Goal: Task Accomplishment & Management: Complete application form

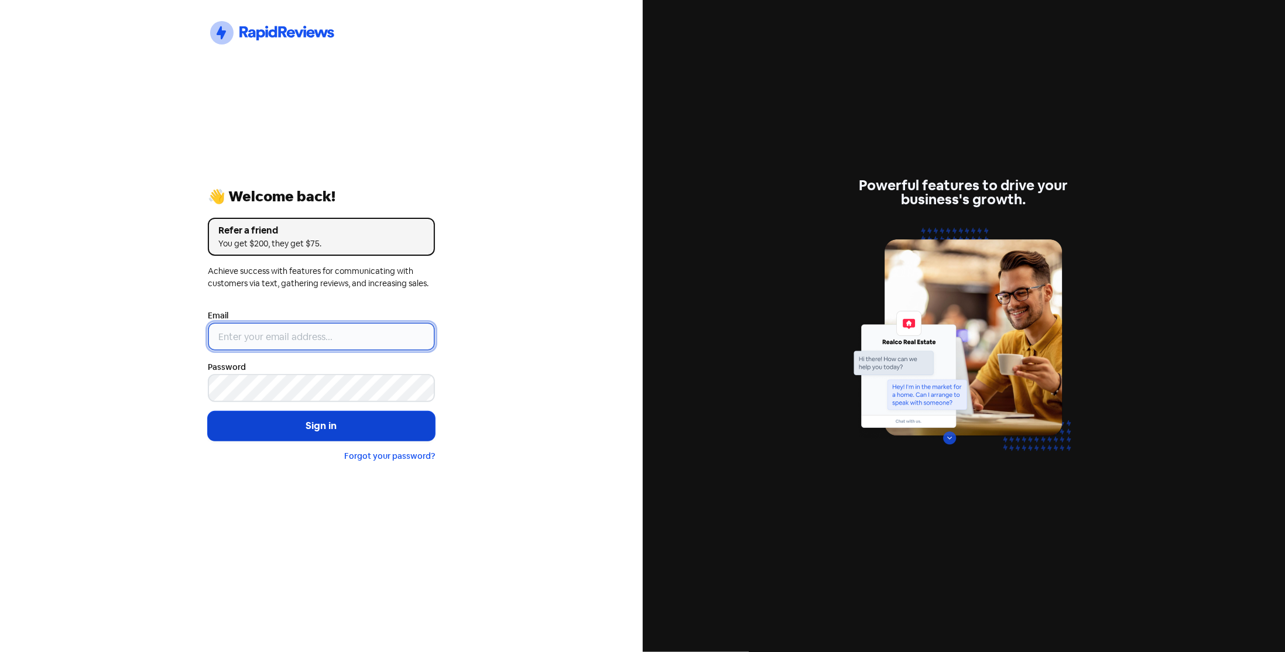
type input "[EMAIL_ADDRESS][DOMAIN_NAME]"
click at [278, 426] on button "Sign in" at bounding box center [321, 426] width 227 height 29
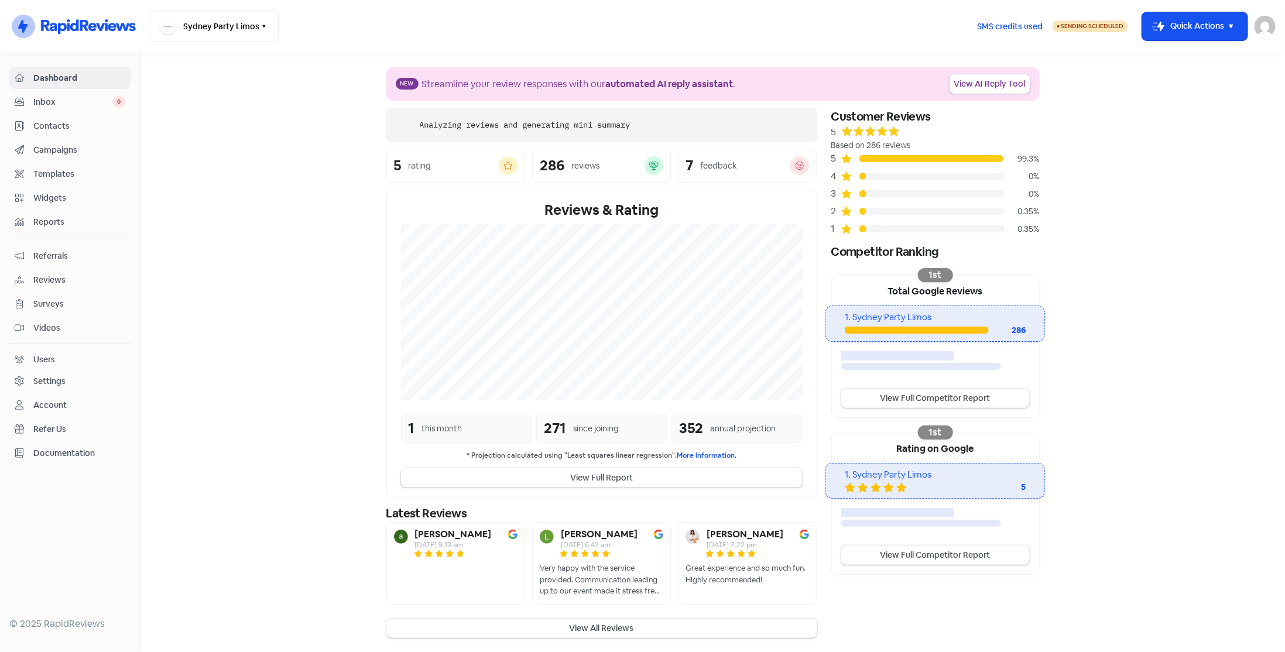
click at [57, 125] on span "Contacts" at bounding box center [79, 126] width 92 height 12
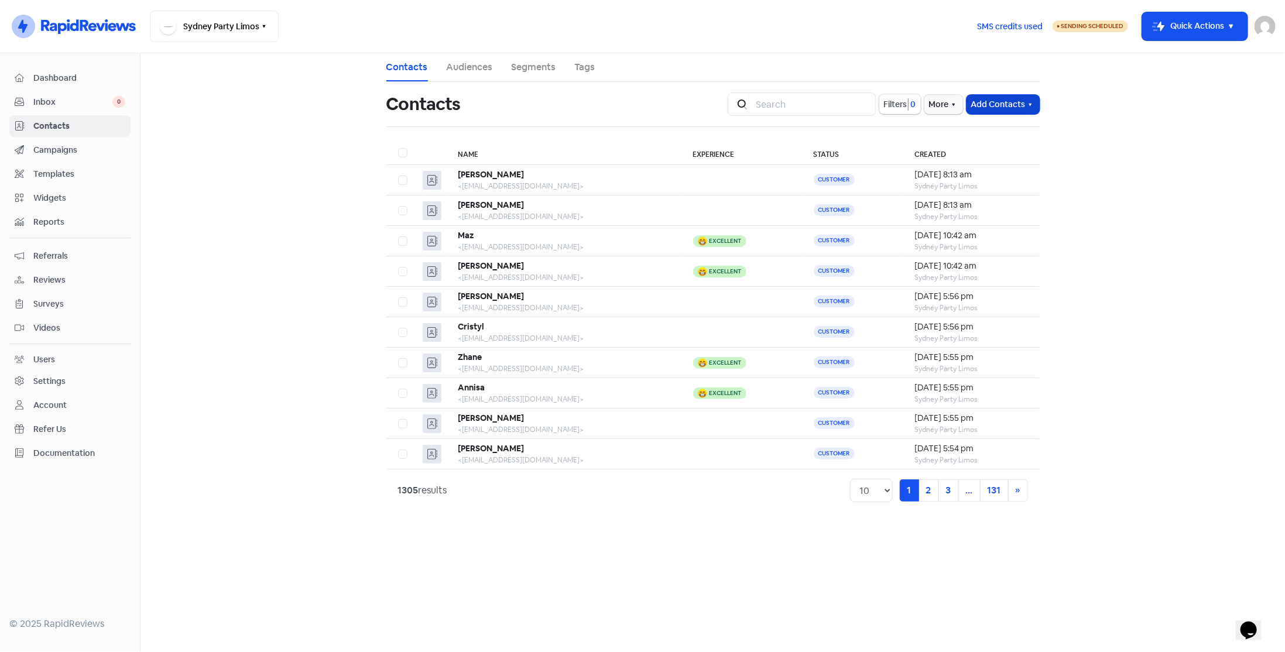
click at [1008, 104] on button "Add Contacts" at bounding box center [1003, 104] width 73 height 19
click at [1011, 124] on button "Add a contact" at bounding box center [971, 129] width 136 height 23
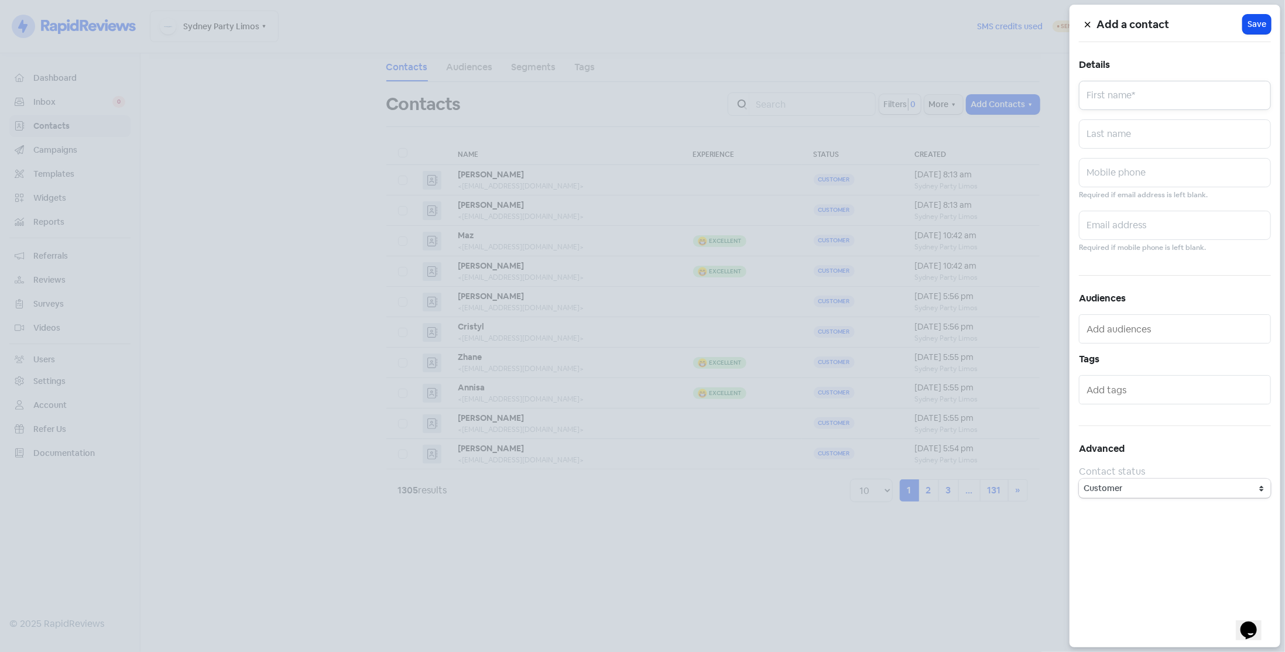
click at [1133, 98] on input "text" at bounding box center [1175, 95] width 192 height 29
type input "[PERSON_NAME]"
click at [1153, 223] on input "text" at bounding box center [1175, 225] width 192 height 29
paste input "[PERSON_NAME][EMAIL_ADDRESS][DOMAIN_NAME]"
type input "[PERSON_NAME][EMAIL_ADDRESS][DOMAIN_NAME]"
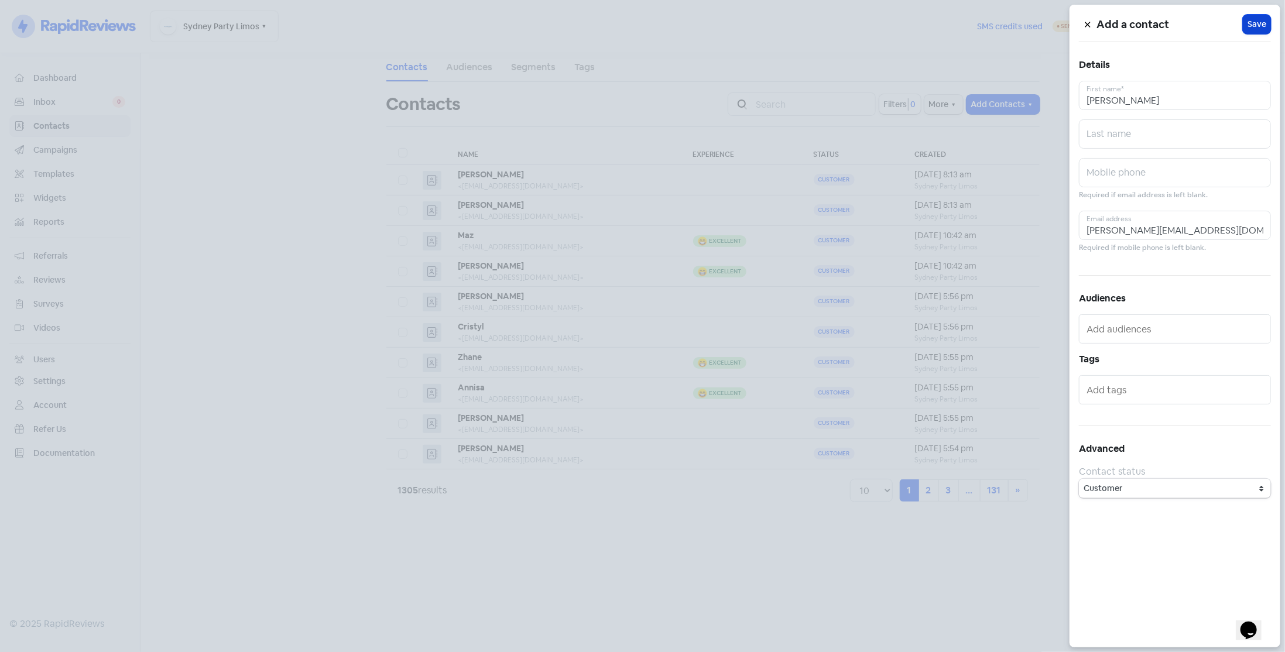
click at [1257, 26] on span "Save" at bounding box center [1257, 24] width 19 height 12
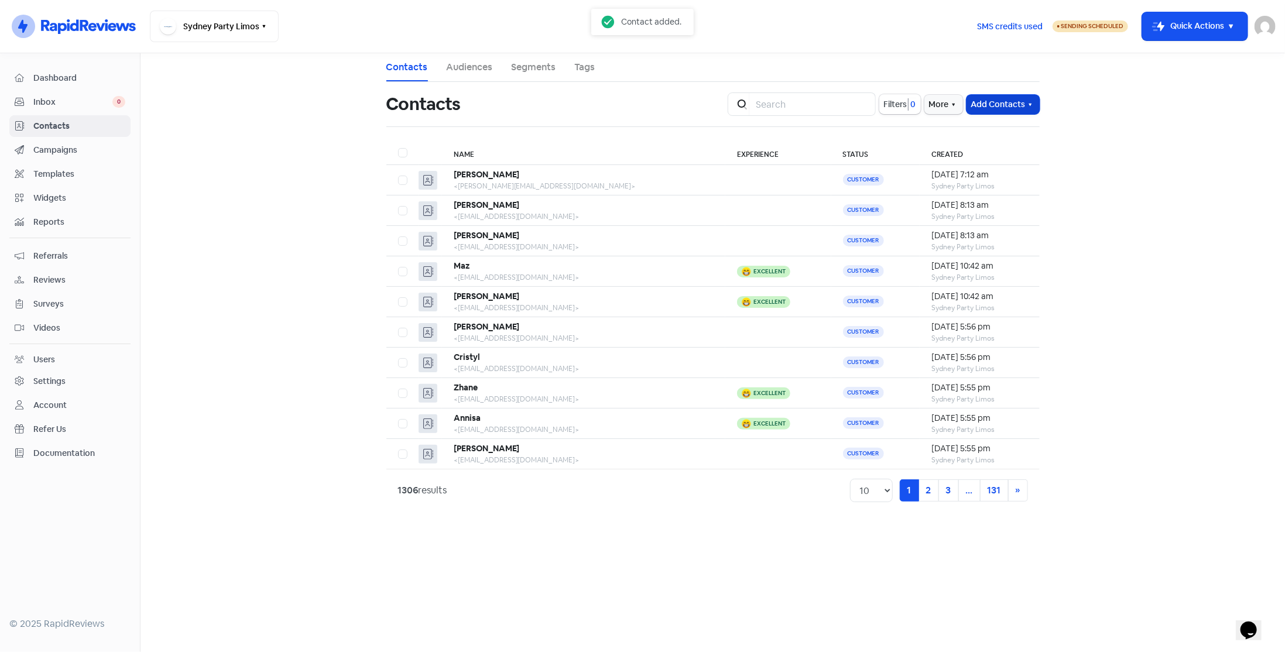
click at [997, 107] on button "Add Contacts" at bounding box center [1003, 104] width 73 height 19
click at [998, 128] on button "Add a contact" at bounding box center [971, 129] width 136 height 23
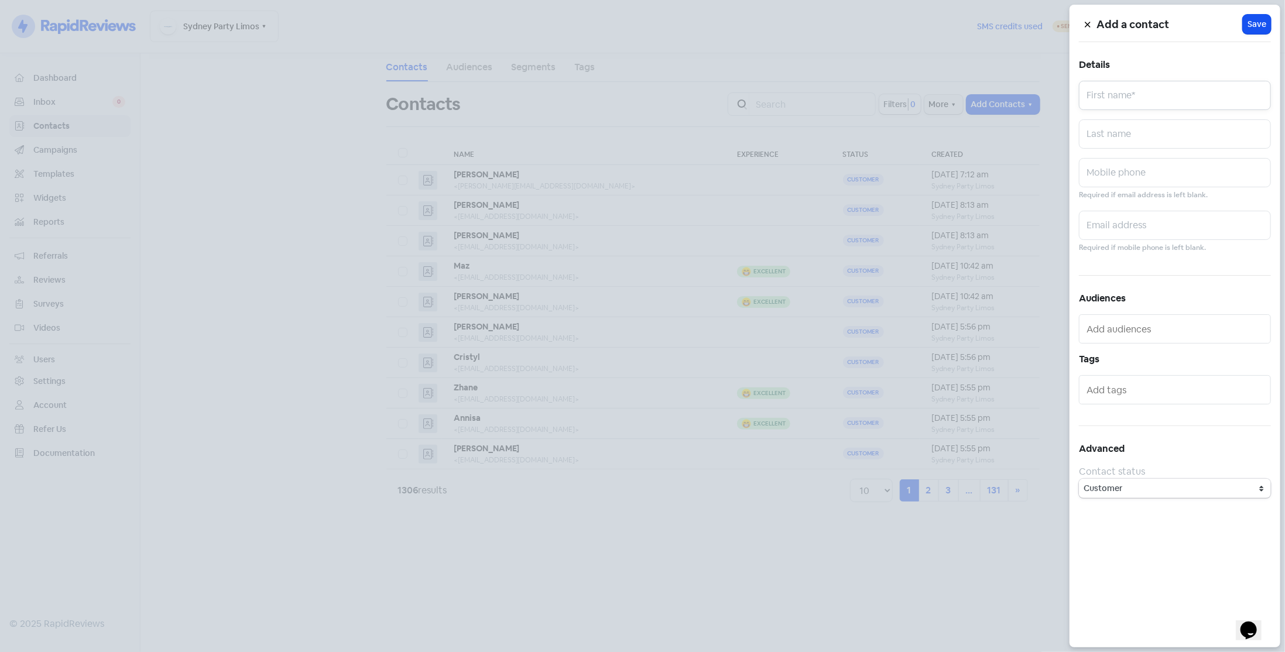
click at [1125, 90] on input "text" at bounding box center [1175, 95] width 192 height 29
type input "[PERSON_NAME]"
click at [1113, 216] on input "text" at bounding box center [1175, 225] width 192 height 29
paste input "[PERSON_NAME][EMAIL_ADDRESS][DOMAIN_NAME]"
type input "[PERSON_NAME][EMAIL_ADDRESS][DOMAIN_NAME]"
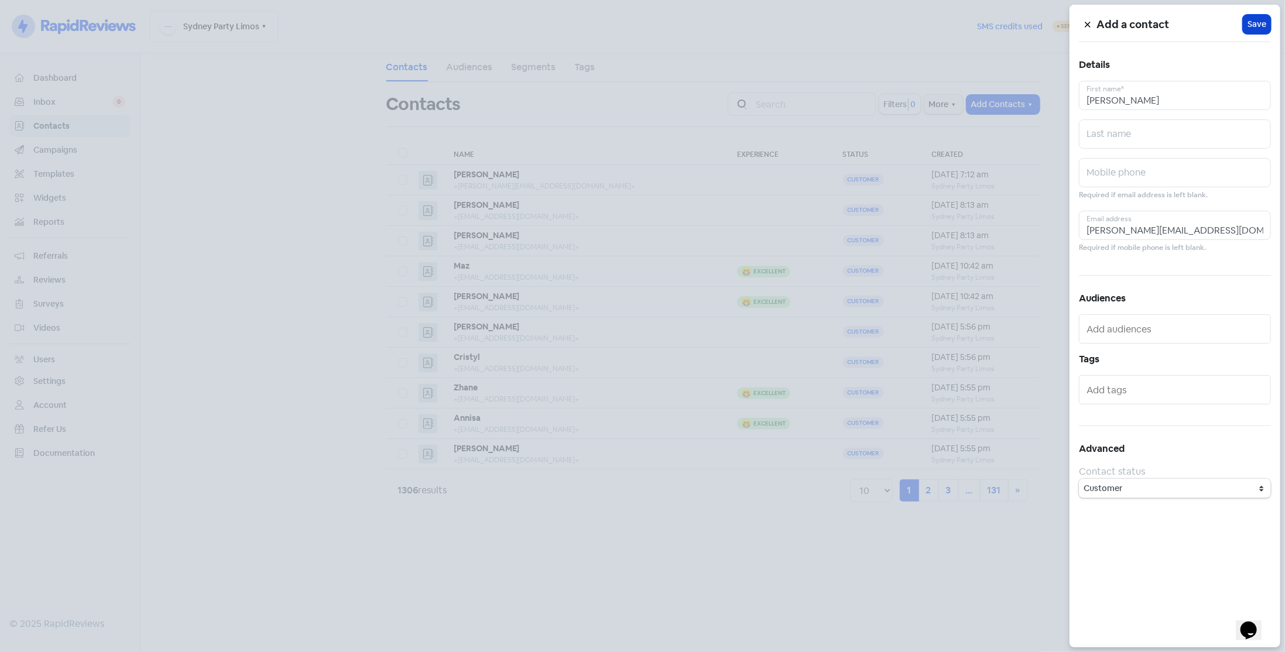
click at [1248, 30] on button "Icon For Loading Save" at bounding box center [1257, 24] width 28 height 19
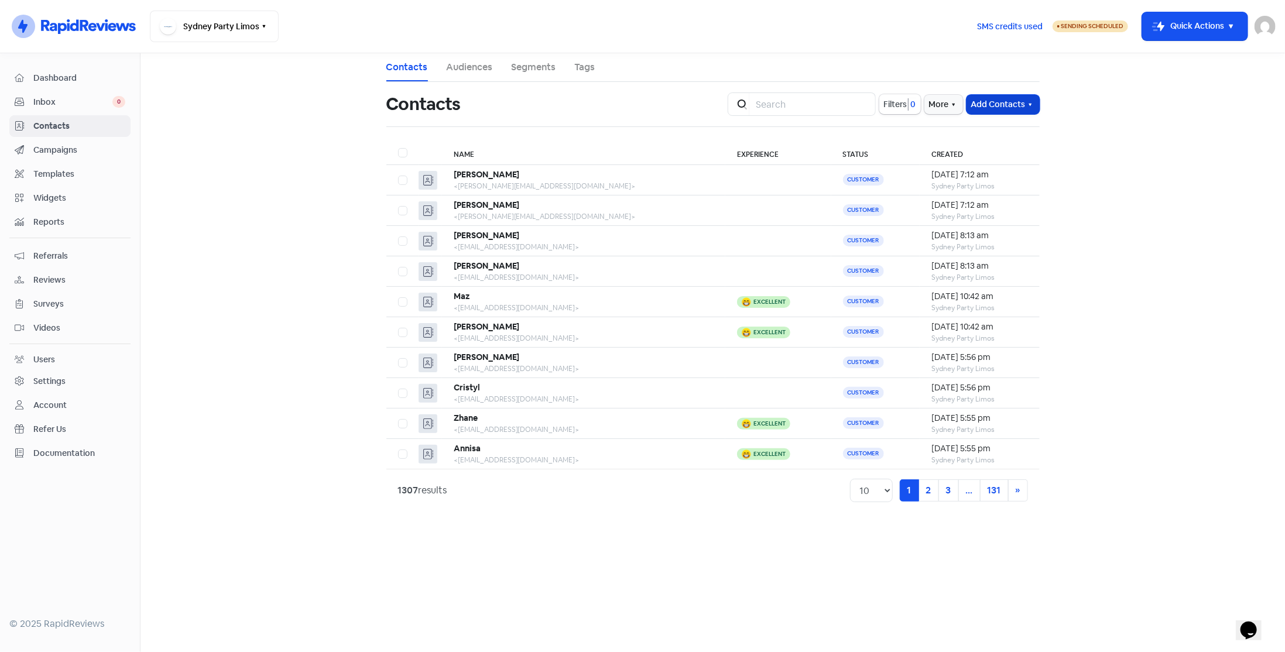
click at [1002, 103] on button "Add Contacts" at bounding box center [1003, 104] width 73 height 19
click at [998, 130] on button "Add a contact" at bounding box center [971, 129] width 136 height 23
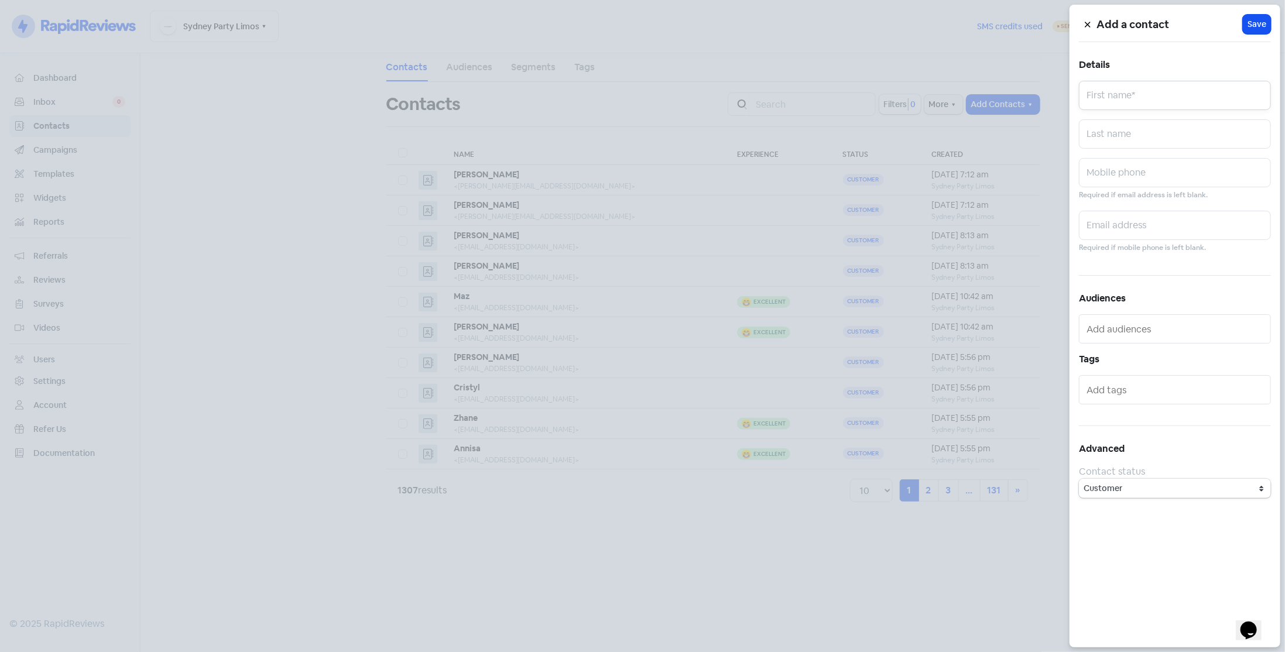
click at [1085, 106] on input "text" at bounding box center [1175, 95] width 192 height 29
type input "[PERSON_NAME]"
click at [1125, 209] on div "Add a contact Icon For Loading Save Details [PERSON_NAME] First name* Last name…" at bounding box center [1175, 326] width 211 height 643
click at [1129, 215] on input "text" at bounding box center [1175, 225] width 192 height 29
paste input "[EMAIL_ADDRESS][DOMAIN_NAME]"
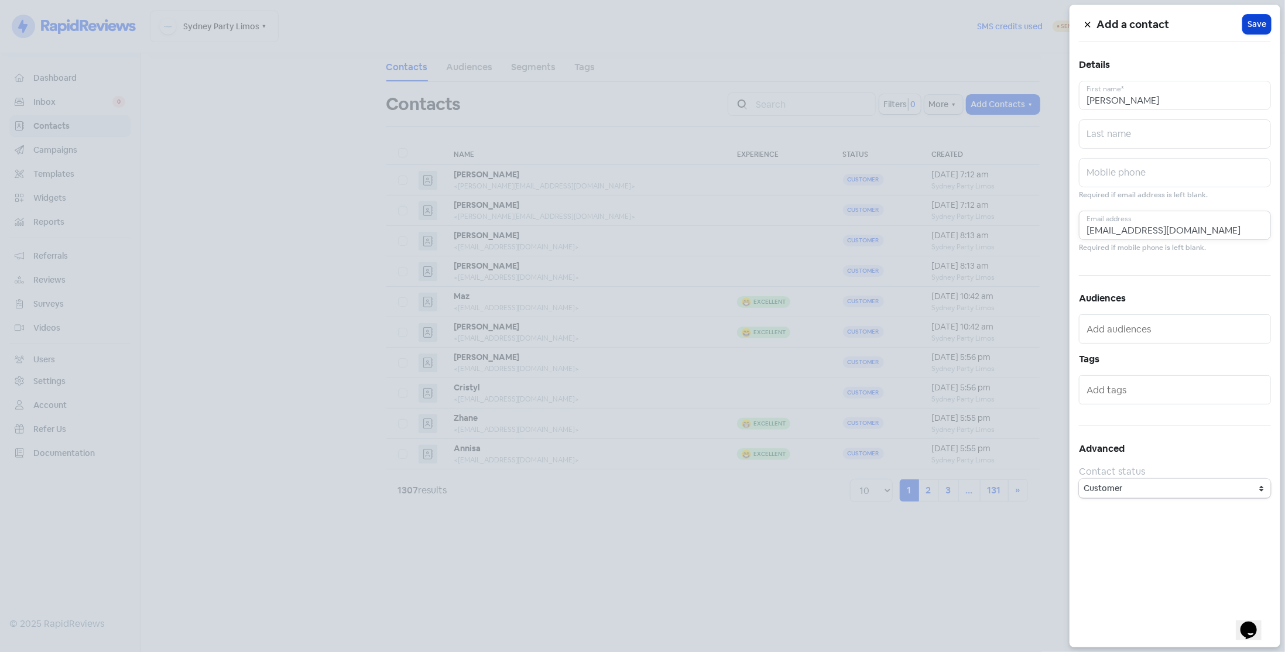
type input "[EMAIL_ADDRESS][DOMAIN_NAME]"
click at [1262, 29] on span "Save" at bounding box center [1257, 24] width 19 height 12
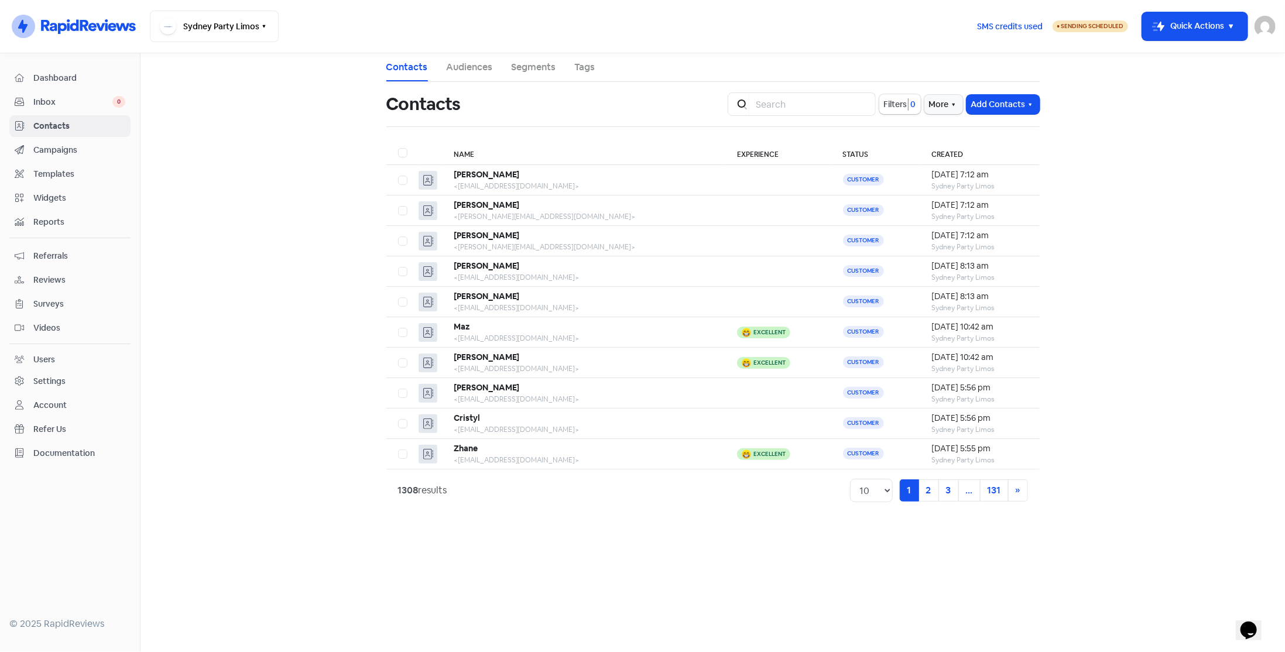
click at [961, 95] on div "More" at bounding box center [946, 104] width 42 height 19
click at [997, 108] on button "Add Contacts" at bounding box center [1003, 104] width 73 height 19
click at [987, 131] on button "Add a contact" at bounding box center [971, 129] width 136 height 23
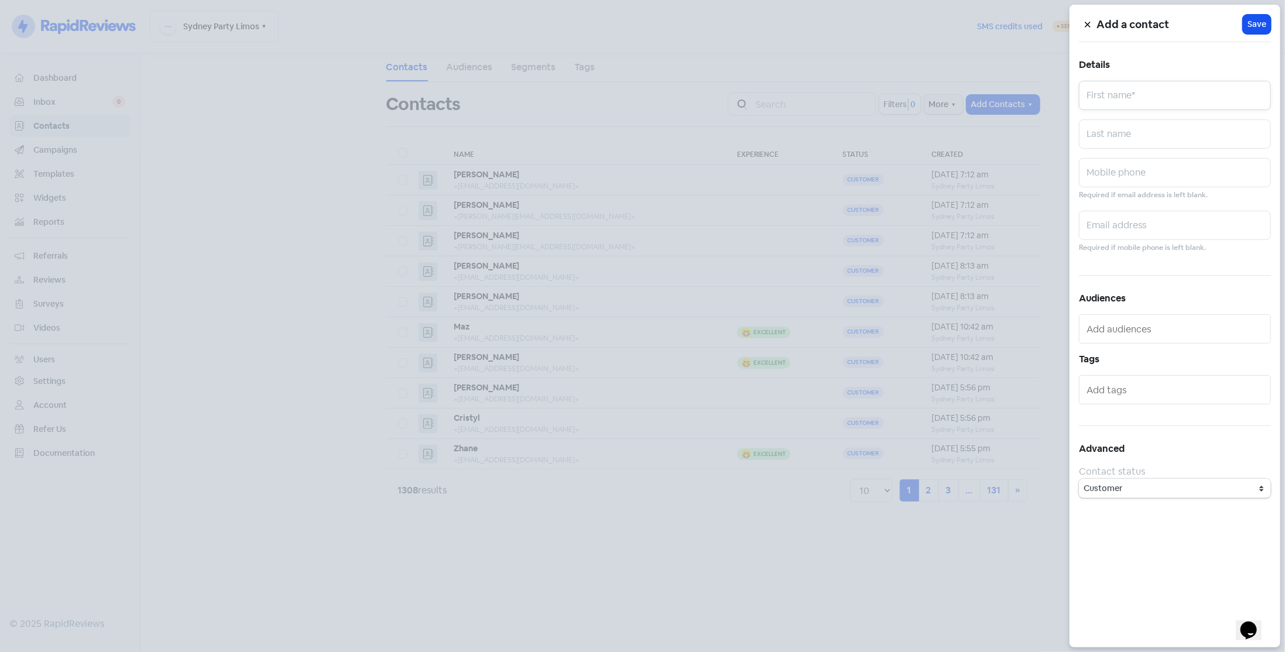
click at [1086, 95] on input "text" at bounding box center [1175, 95] width 192 height 29
type input "[PERSON_NAME]"
click at [1156, 218] on input "text" at bounding box center [1175, 225] width 192 height 29
paste input "[PERSON_NAME][EMAIL_ADDRESS][DOMAIN_NAME]"
type input "[PERSON_NAME][EMAIL_ADDRESS][DOMAIN_NAME]"
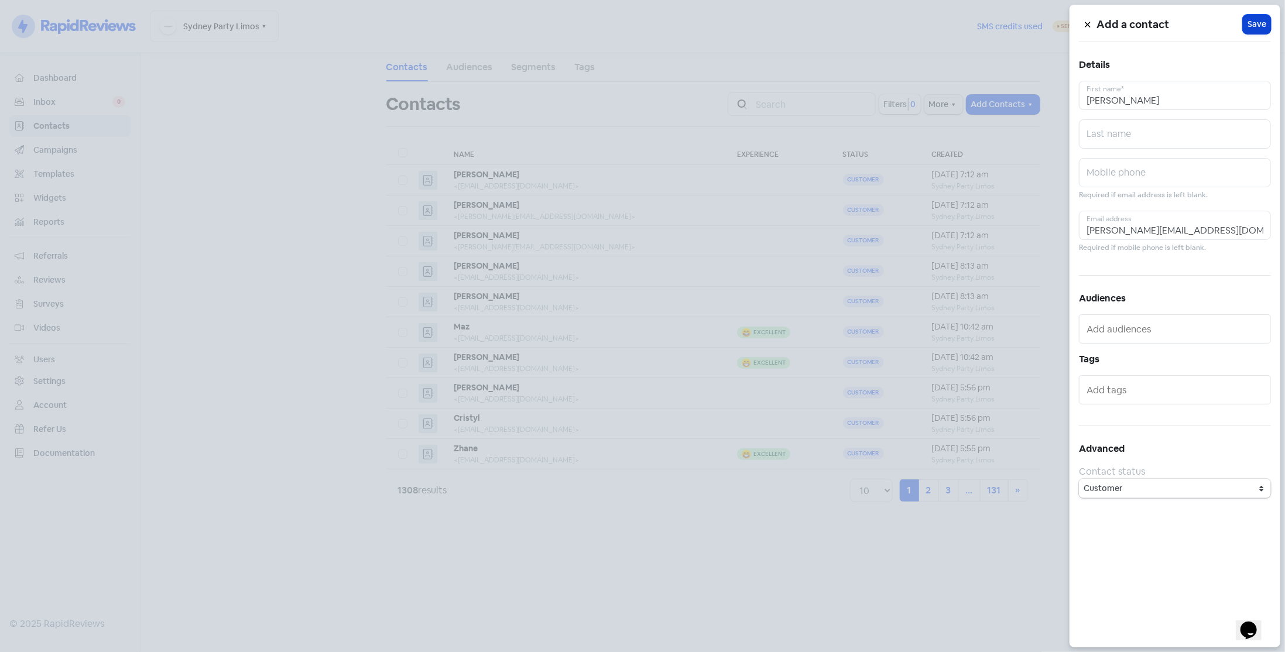
click at [1264, 29] on span "Save" at bounding box center [1257, 24] width 19 height 12
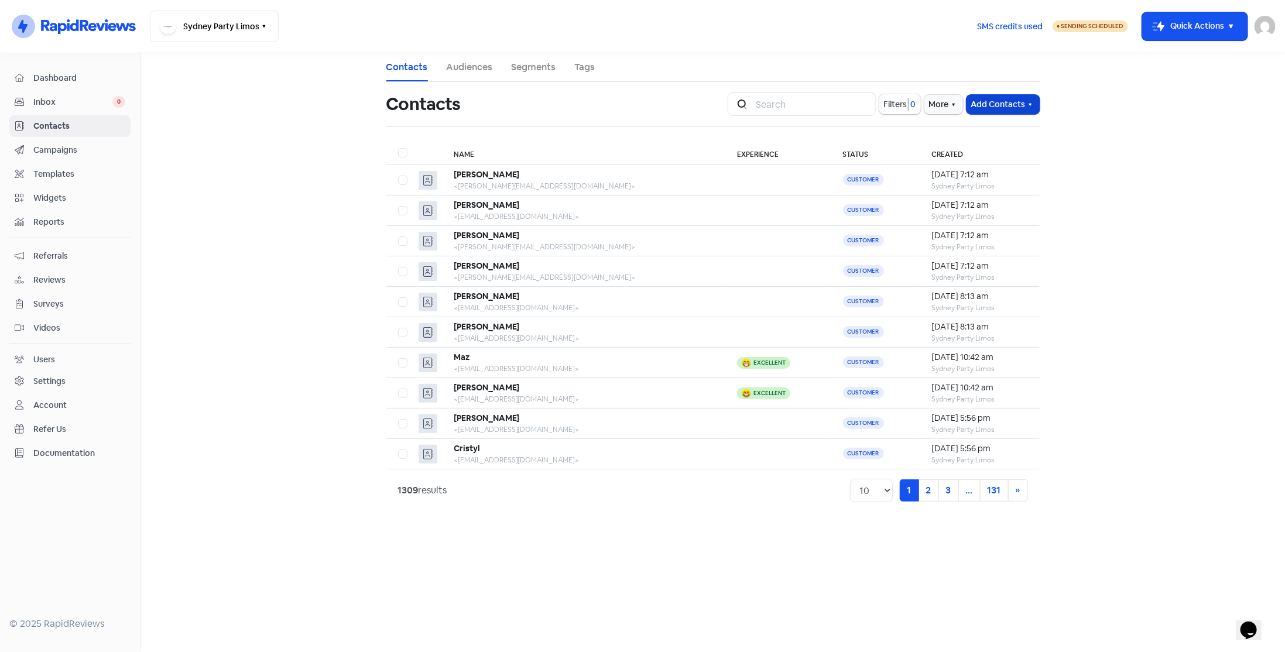
click at [1005, 105] on button "Add Contacts" at bounding box center [1003, 104] width 73 height 19
click at [1004, 122] on button "Add a contact" at bounding box center [971, 129] width 136 height 23
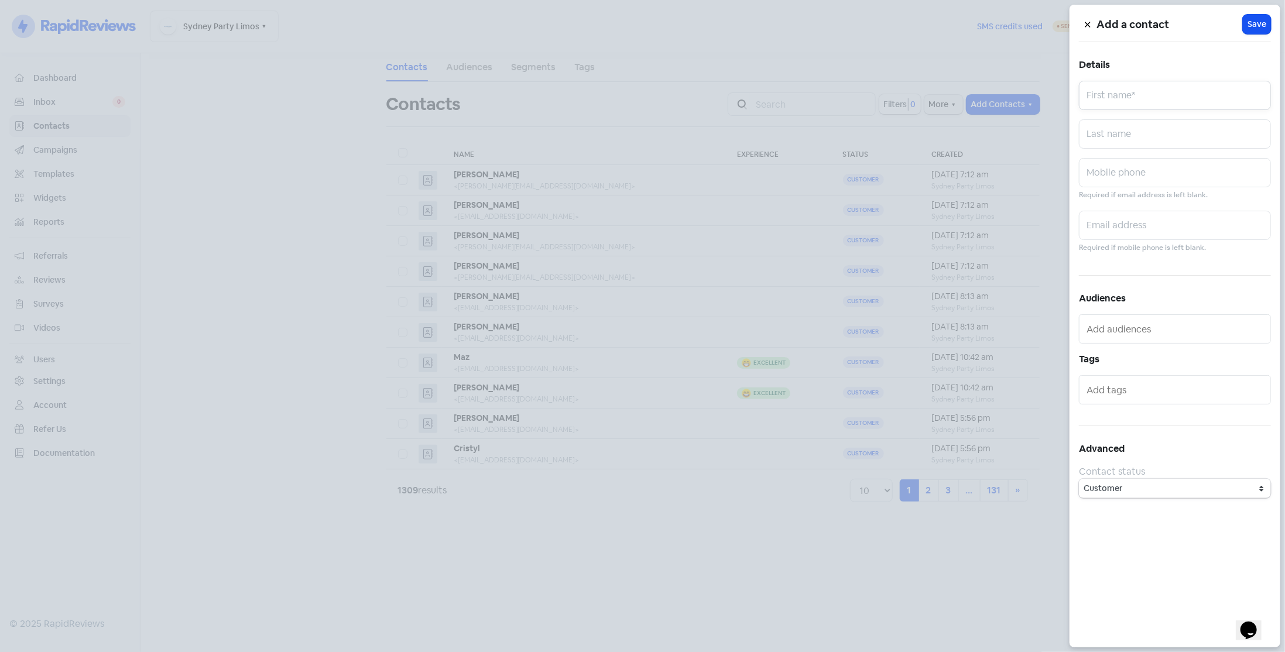
click at [1104, 96] on input "text" at bounding box center [1175, 95] width 192 height 29
type input "Caitilin"
click at [1122, 219] on input "text" at bounding box center [1175, 225] width 192 height 29
paste input "[PERSON_NAME][EMAIL_ADDRESS][PERSON_NAME][DOMAIN_NAME]"
type input "[PERSON_NAME][EMAIL_ADDRESS][PERSON_NAME][DOMAIN_NAME]"
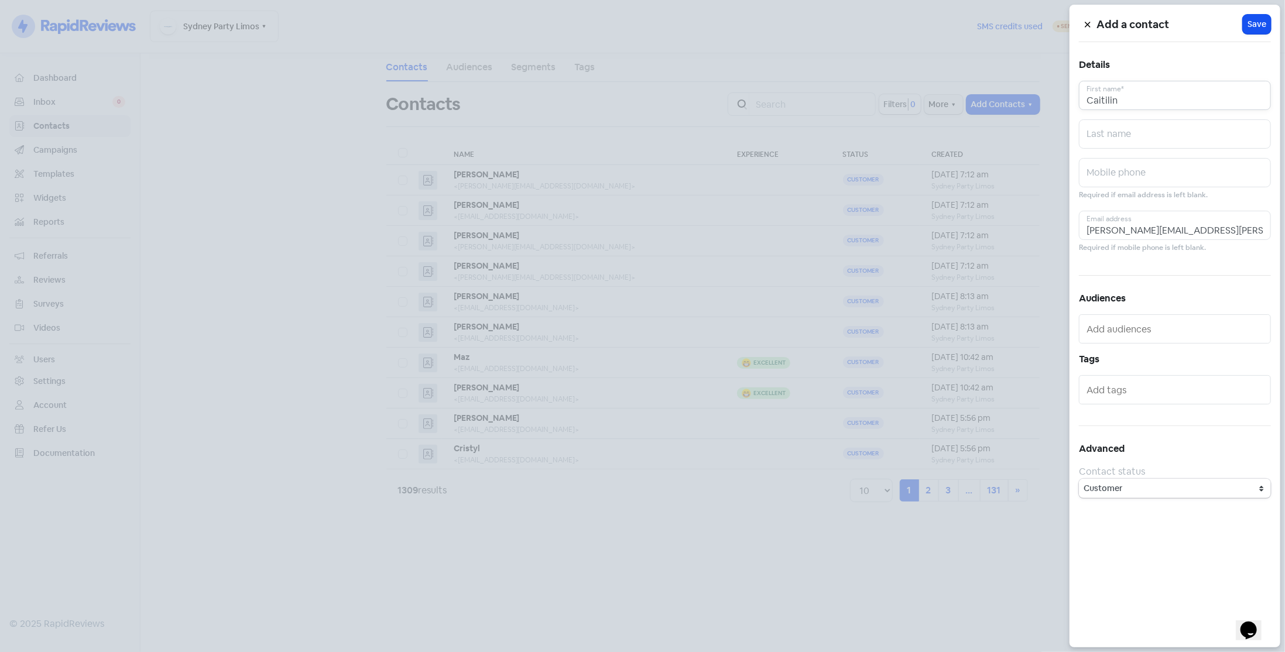
click at [1138, 92] on input "Caitilin" at bounding box center [1175, 95] width 192 height 29
type input "Caitlin"
click at [1257, 26] on span "Save" at bounding box center [1257, 24] width 19 height 12
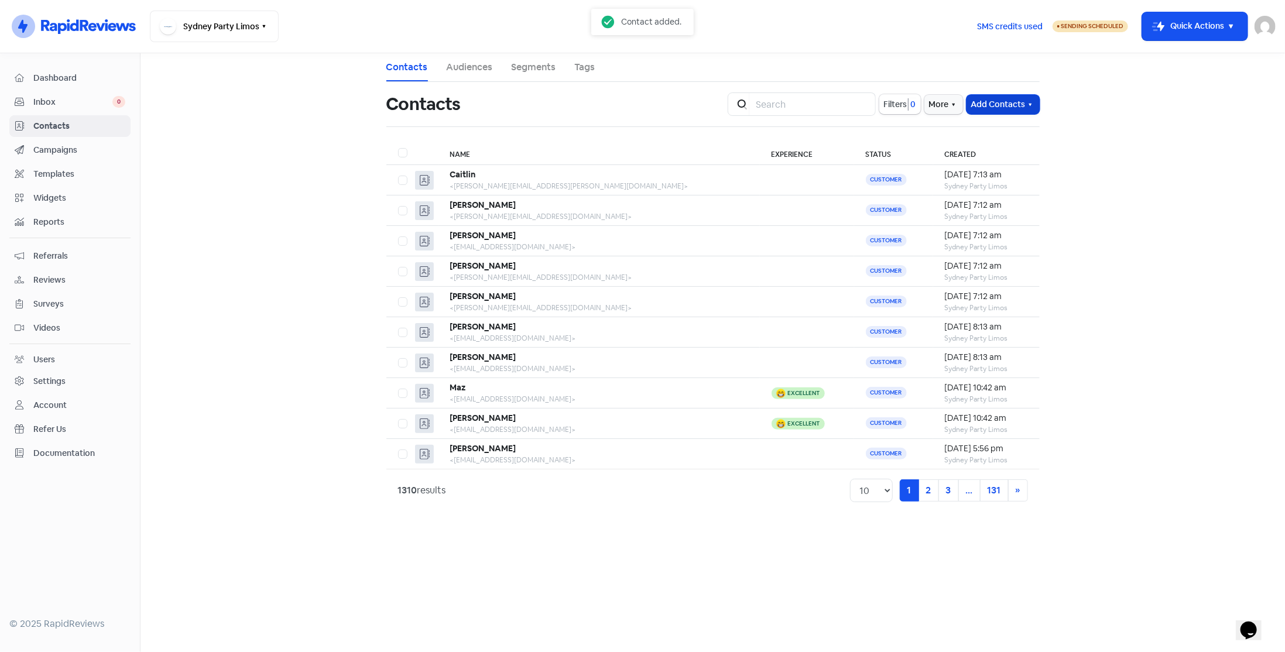
click at [999, 108] on button "Add Contacts" at bounding box center [1003, 104] width 73 height 19
click at [993, 130] on button "Add a contact" at bounding box center [971, 129] width 136 height 23
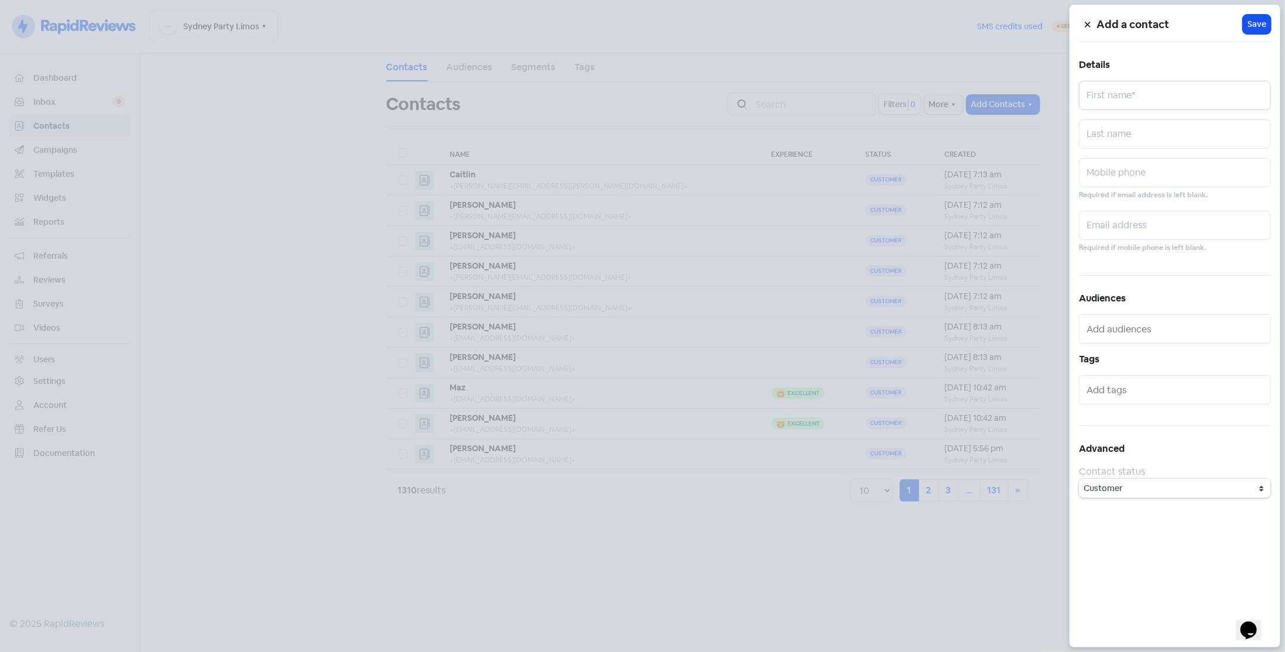
click at [1105, 93] on input "text" at bounding box center [1175, 95] width 192 height 29
type input "D"
type input "[PERSON_NAME]"
click at [1115, 223] on input "text" at bounding box center [1175, 225] width 192 height 29
paste input "[EMAIL_ADDRESS][DOMAIN_NAME]"
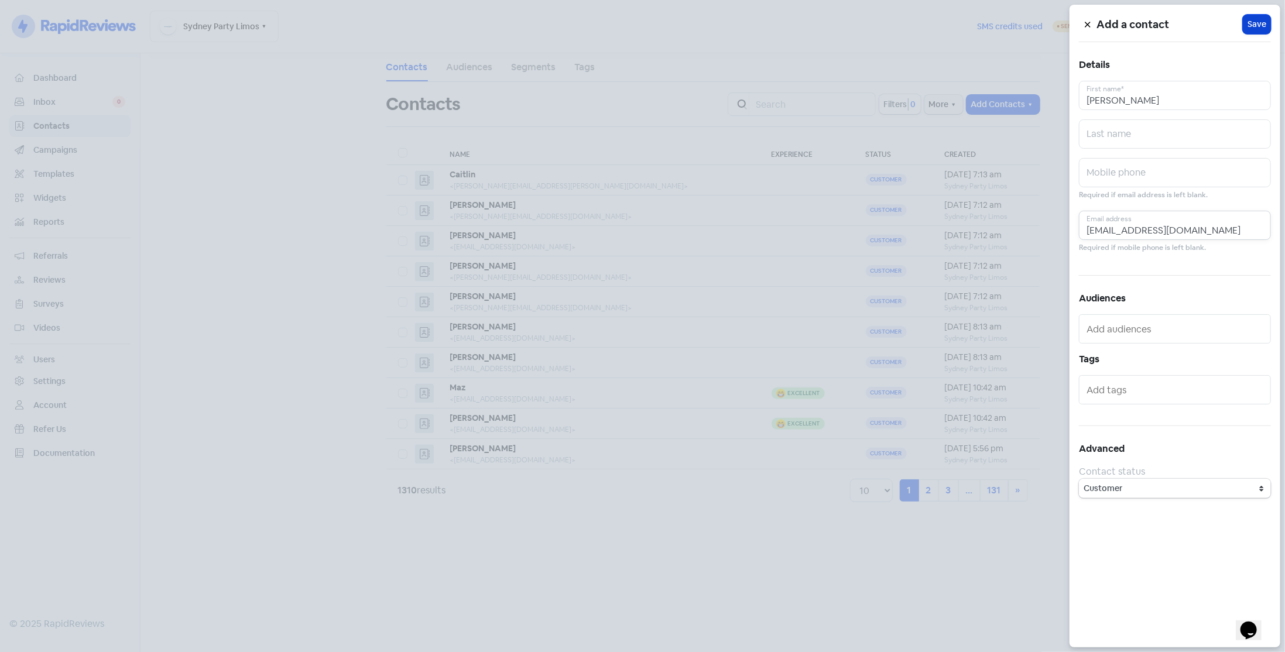
type input "[EMAIL_ADDRESS][DOMAIN_NAME]"
click at [1257, 30] on button "Icon For Loading Save" at bounding box center [1257, 24] width 28 height 19
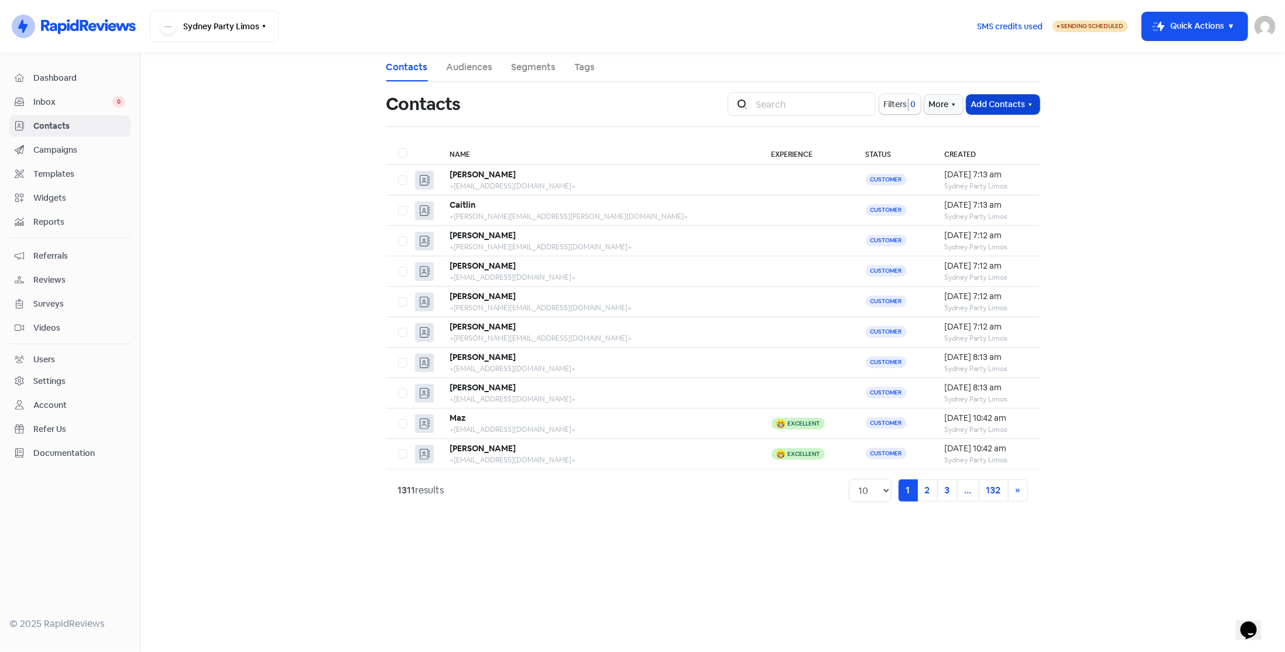
click at [999, 101] on button "Add Contacts" at bounding box center [1003, 104] width 73 height 19
click at [995, 129] on button "Add a contact" at bounding box center [971, 129] width 136 height 23
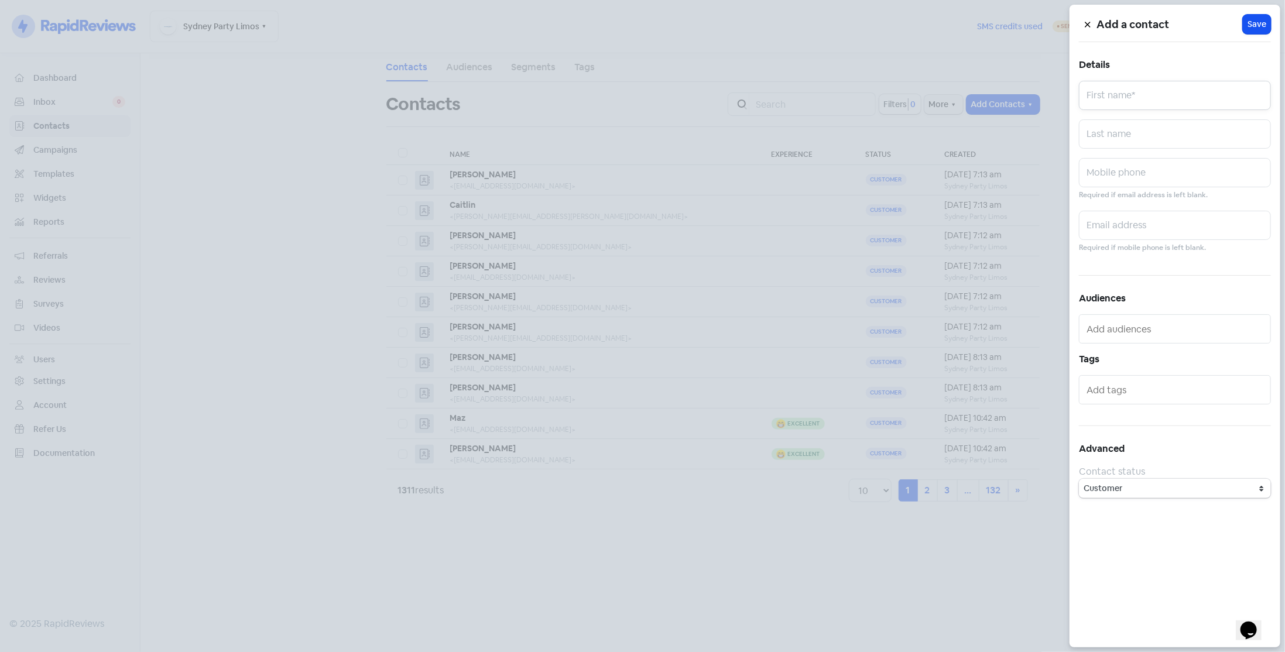
click at [1110, 95] on input "text" at bounding box center [1175, 95] width 192 height 29
type input "[PERSON_NAME]"
click at [1125, 229] on input "text" at bounding box center [1175, 225] width 192 height 29
paste input "[PERSON_NAME][EMAIL_ADDRESS][DOMAIN_NAME]"
type input "[PERSON_NAME][EMAIL_ADDRESS][DOMAIN_NAME]"
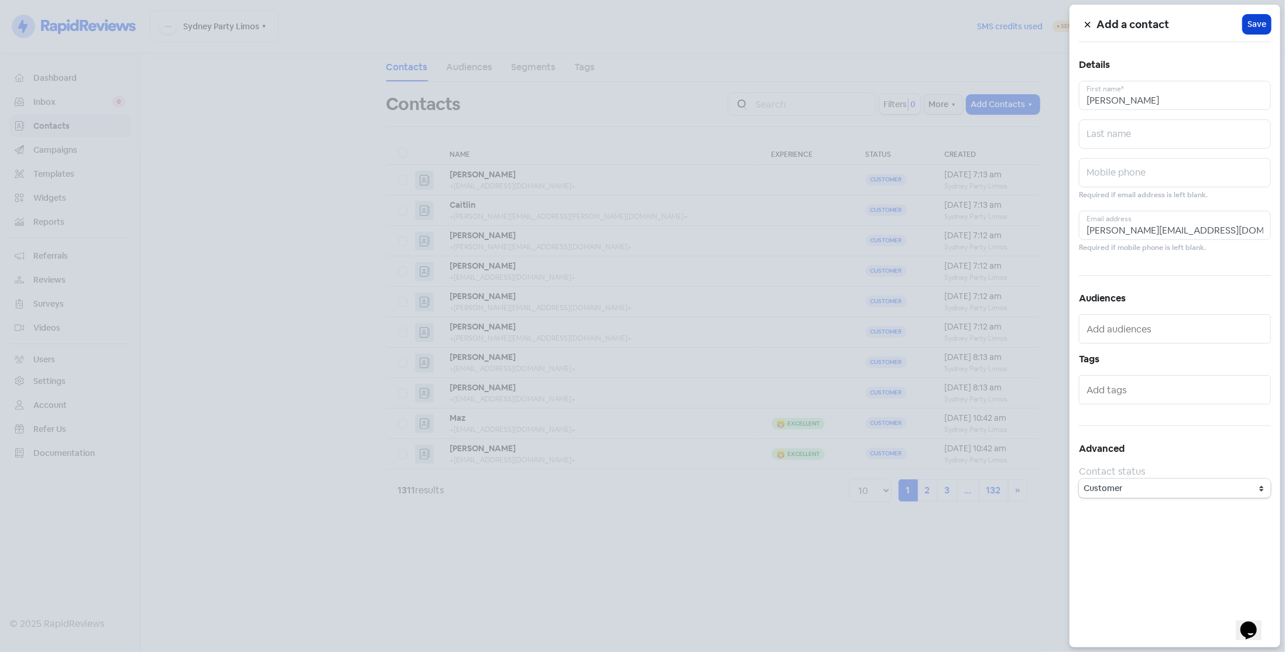
click at [1261, 26] on span "Save" at bounding box center [1257, 24] width 19 height 12
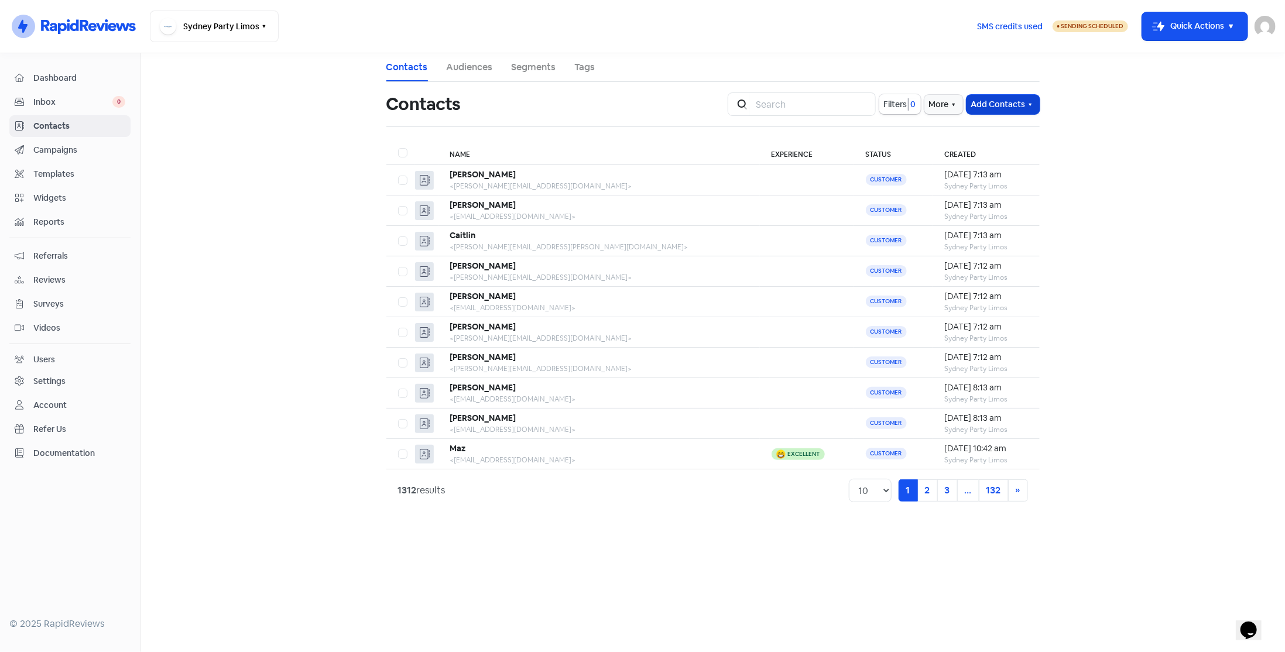
click at [1008, 99] on button "Add Contacts" at bounding box center [1003, 104] width 73 height 19
click at [1008, 126] on button "Add a contact" at bounding box center [971, 129] width 136 height 23
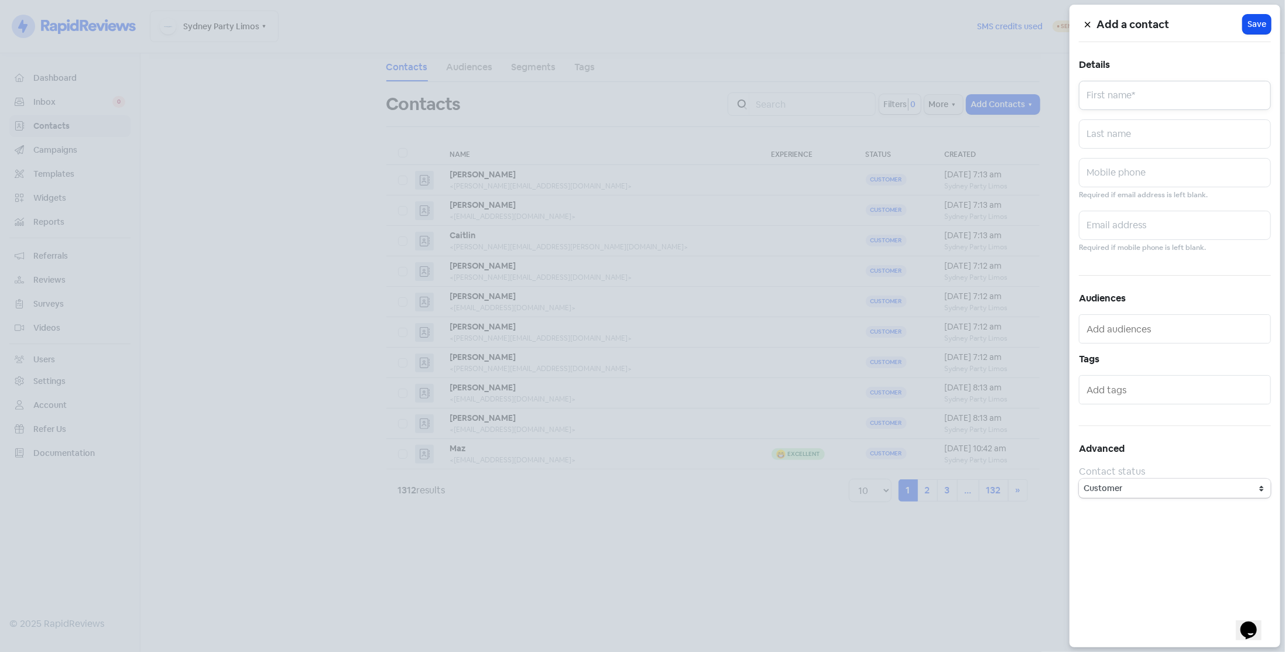
click at [1146, 91] on input "text" at bounding box center [1175, 95] width 192 height 29
type input "[PERSON_NAME]"
click at [1128, 228] on input "text" at bounding box center [1175, 225] width 192 height 29
paste input "[EMAIL_ADDRESS][DOMAIN_NAME]"
type input "[EMAIL_ADDRESS][DOMAIN_NAME]"
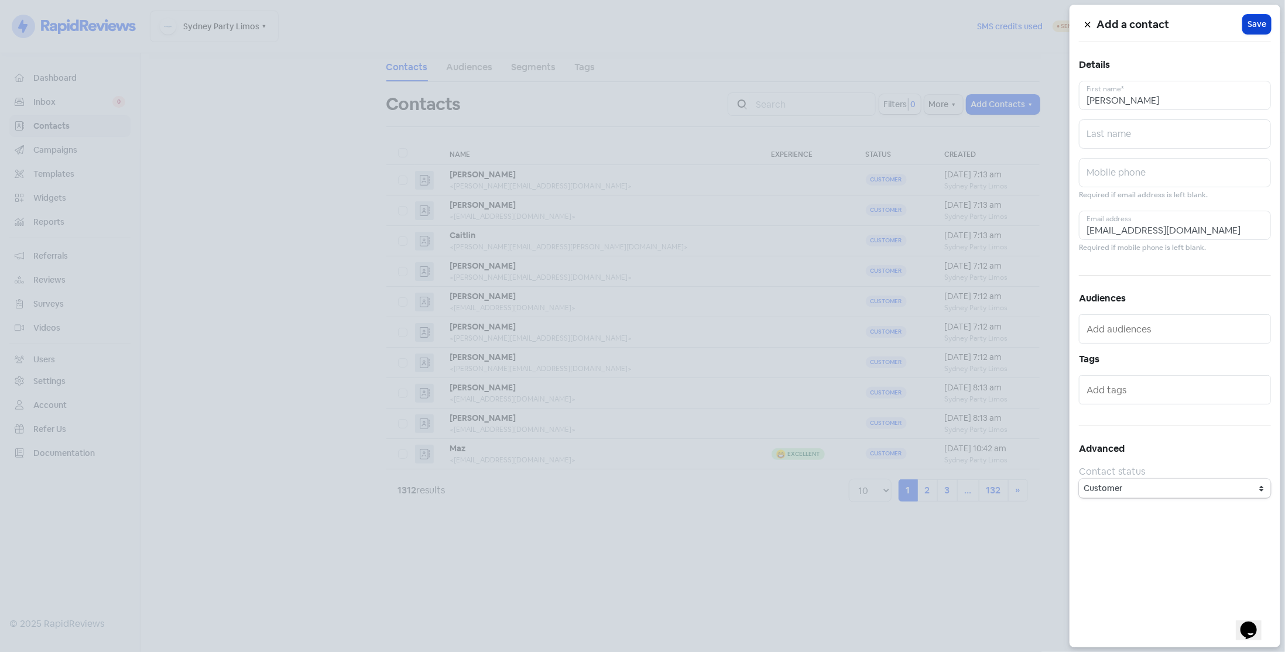
click at [1248, 25] on span "Save" at bounding box center [1257, 24] width 19 height 12
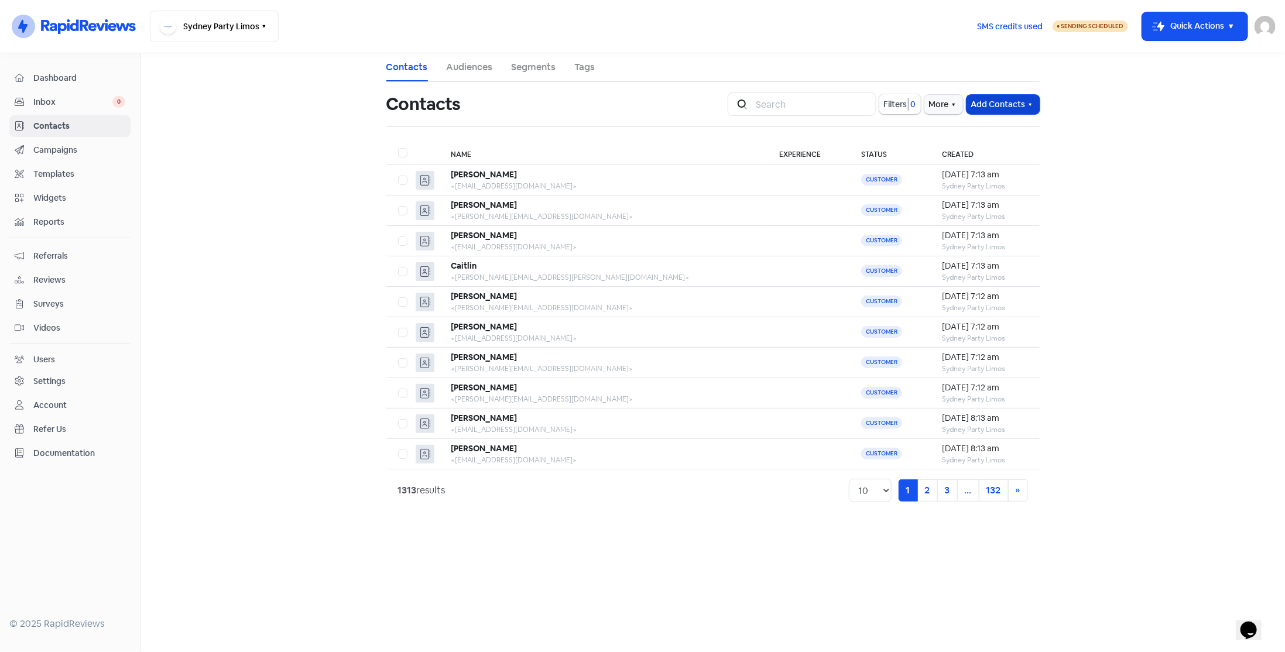
click at [1014, 95] on button "Add Contacts" at bounding box center [1003, 104] width 73 height 19
click at [1006, 106] on button "Add Contacts" at bounding box center [1003, 104] width 73 height 19
click at [994, 127] on div "Contacts Icon For Search Filters 0 More Add Contacts Name Experience Status Cre…" at bounding box center [712, 297] width 653 height 430
click at [1003, 105] on button "Add Contacts" at bounding box center [1003, 104] width 73 height 19
click at [1000, 128] on button "Add a contact" at bounding box center [971, 129] width 136 height 23
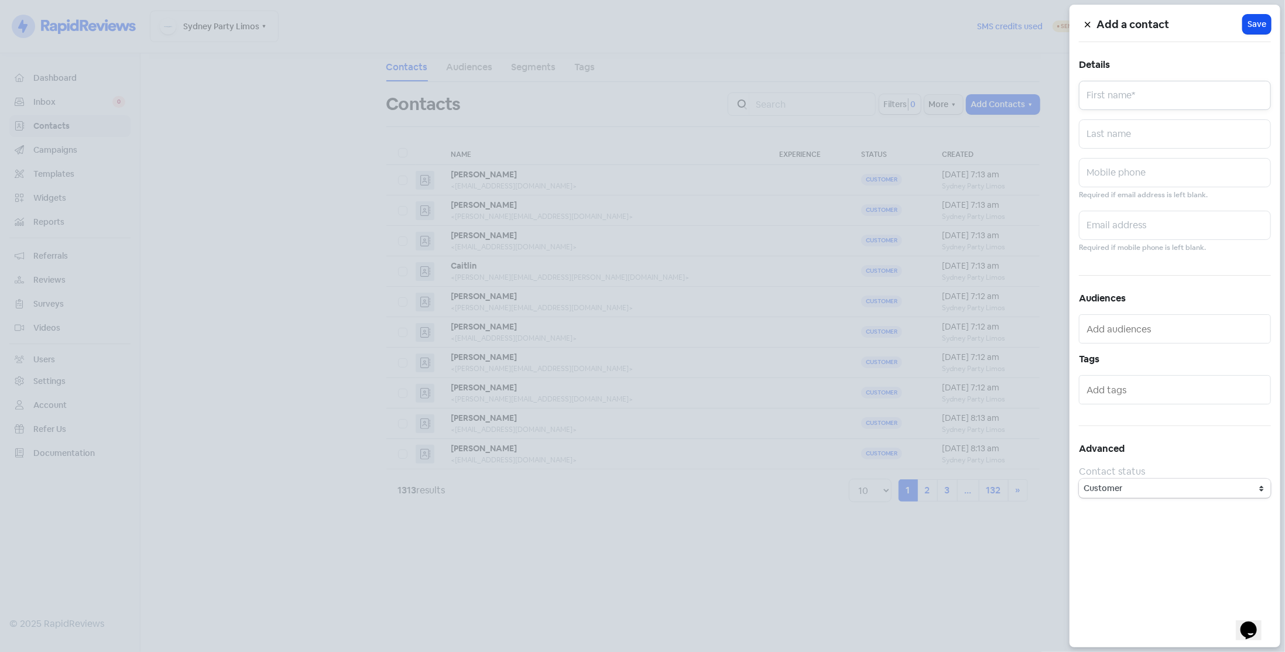
click at [1115, 87] on input "text" at bounding box center [1175, 95] width 192 height 29
type input "[PERSON_NAME]"
click at [1135, 225] on input "text" at bounding box center [1175, 225] width 192 height 29
paste input "[PERSON_NAME][EMAIL_ADDRESS][DOMAIN_NAME]"
type input "[PERSON_NAME][EMAIL_ADDRESS][DOMAIN_NAME]"
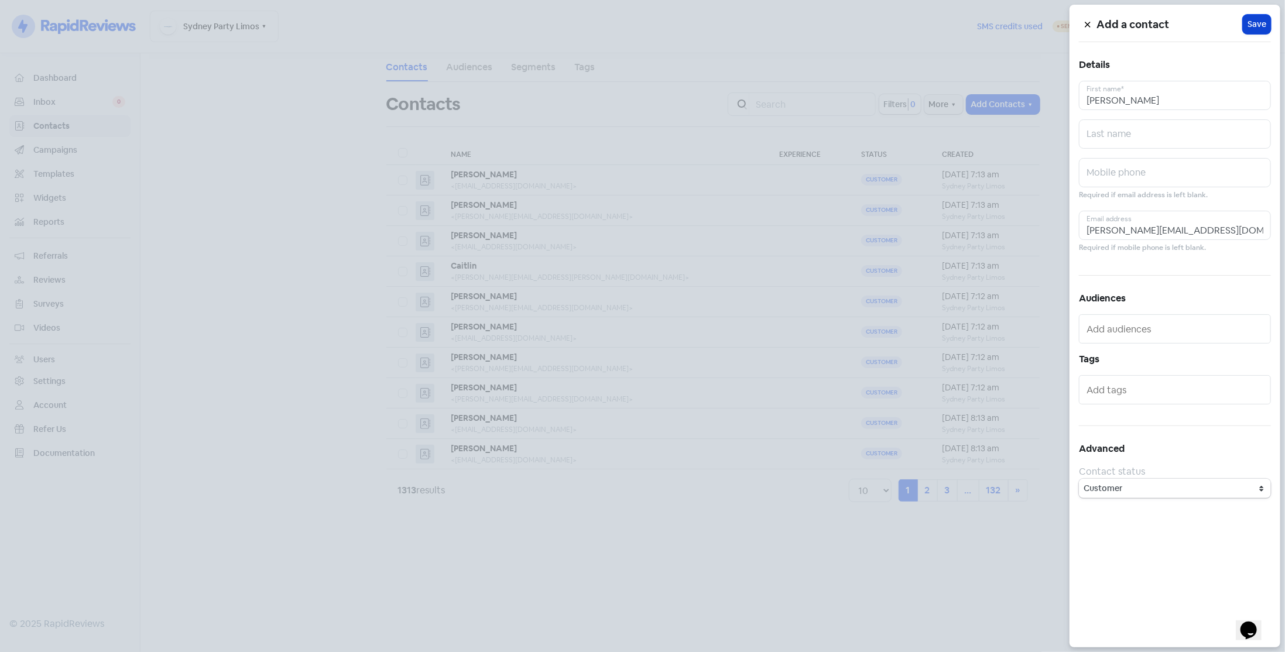
click at [1253, 21] on span "Save" at bounding box center [1257, 24] width 19 height 12
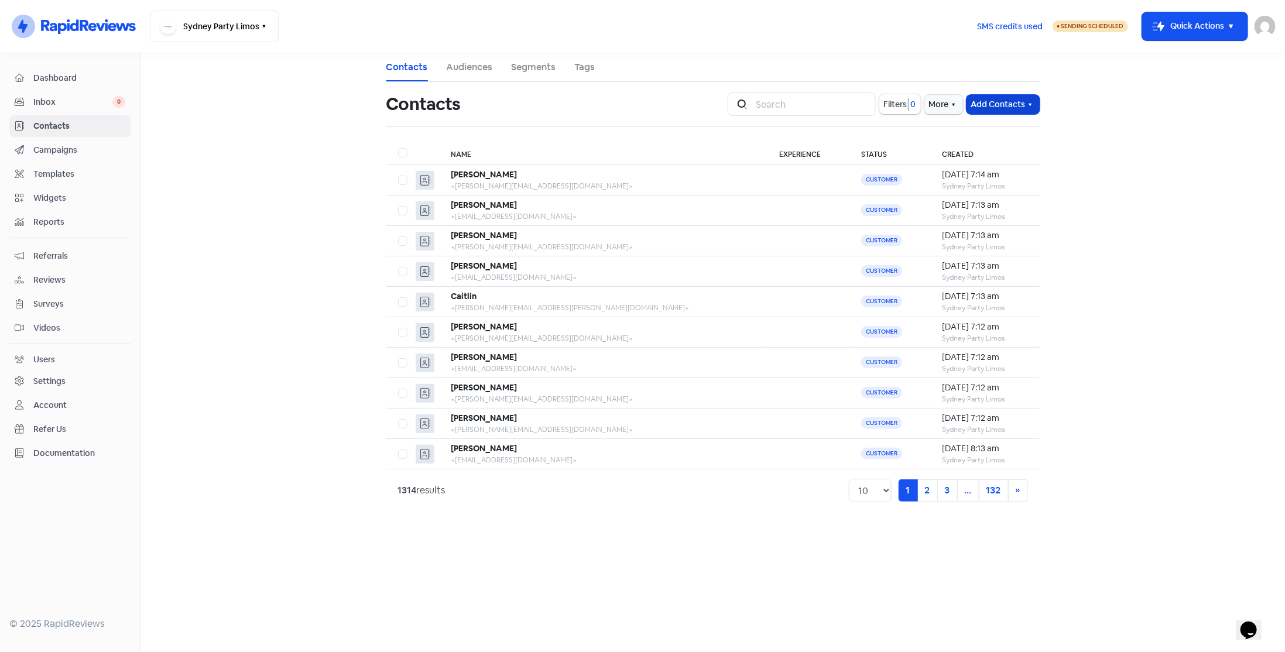
click at [994, 98] on button "Add Contacts" at bounding box center [1003, 104] width 73 height 19
click at [983, 125] on button "Add a contact" at bounding box center [971, 129] width 136 height 23
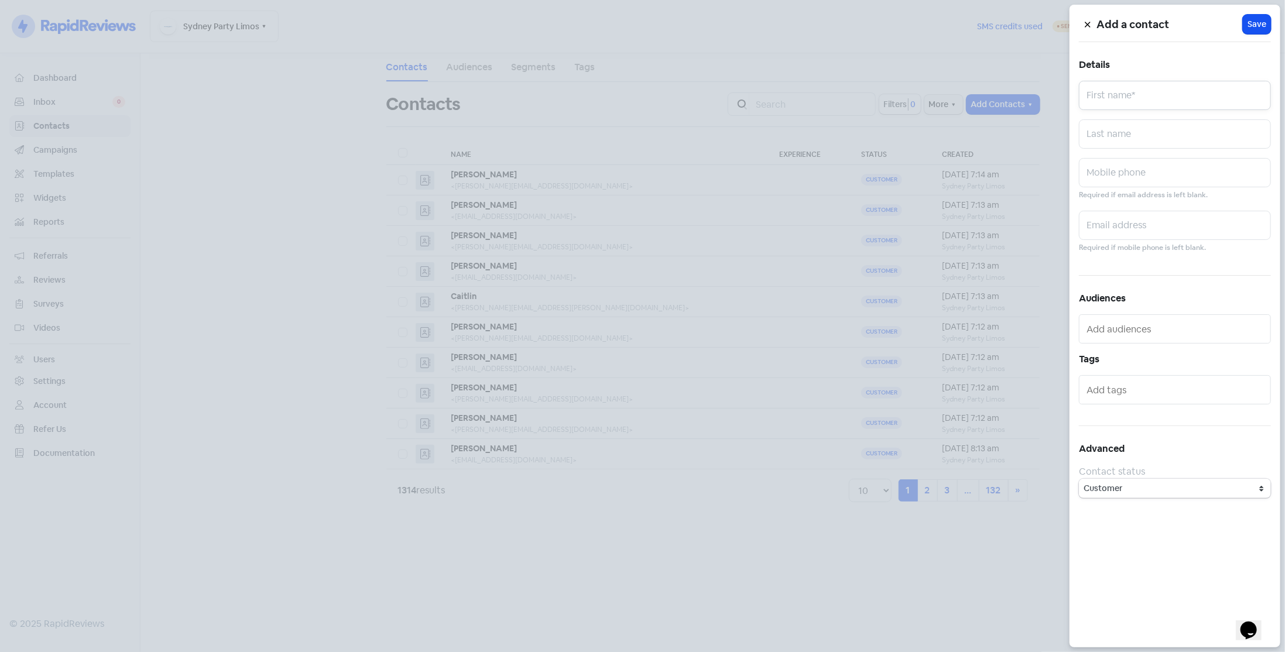
click at [1107, 95] on input "text" at bounding box center [1175, 95] width 192 height 29
type input "Kirrilly"
click at [1151, 235] on input "text" at bounding box center [1175, 225] width 192 height 29
paste input "[EMAIL_ADDRESS][DOMAIN_NAME]"
type input "[EMAIL_ADDRESS][DOMAIN_NAME]"
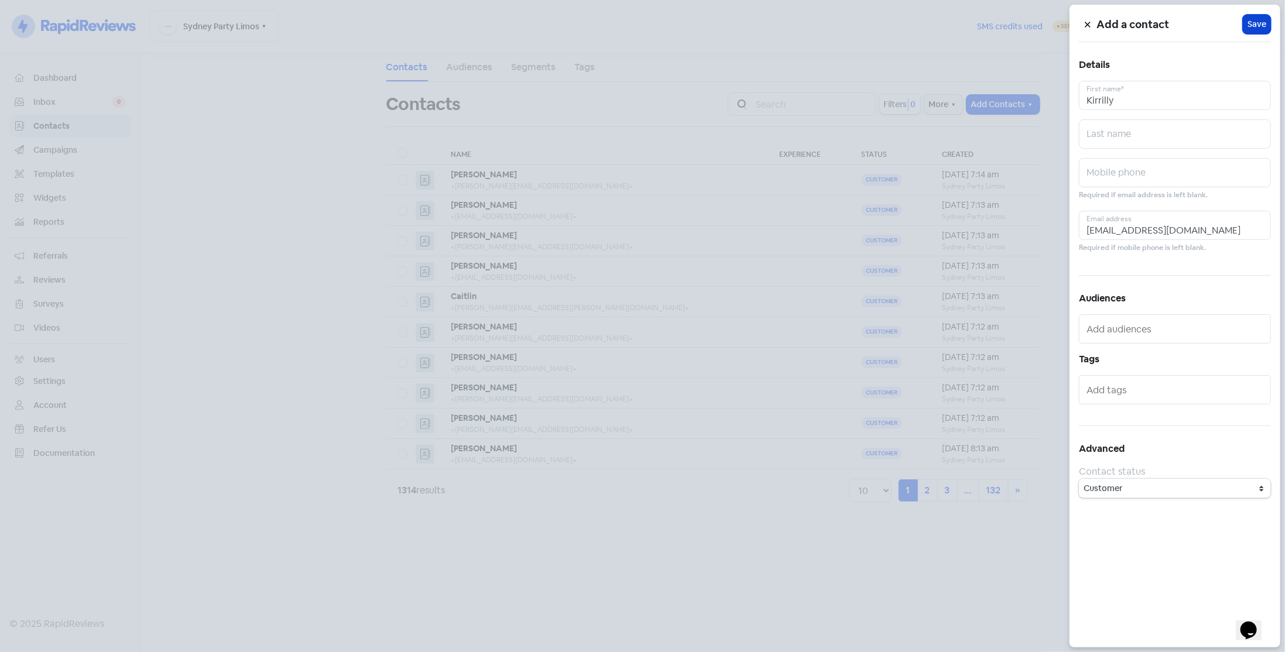
click at [1255, 26] on span "Save" at bounding box center [1257, 24] width 19 height 12
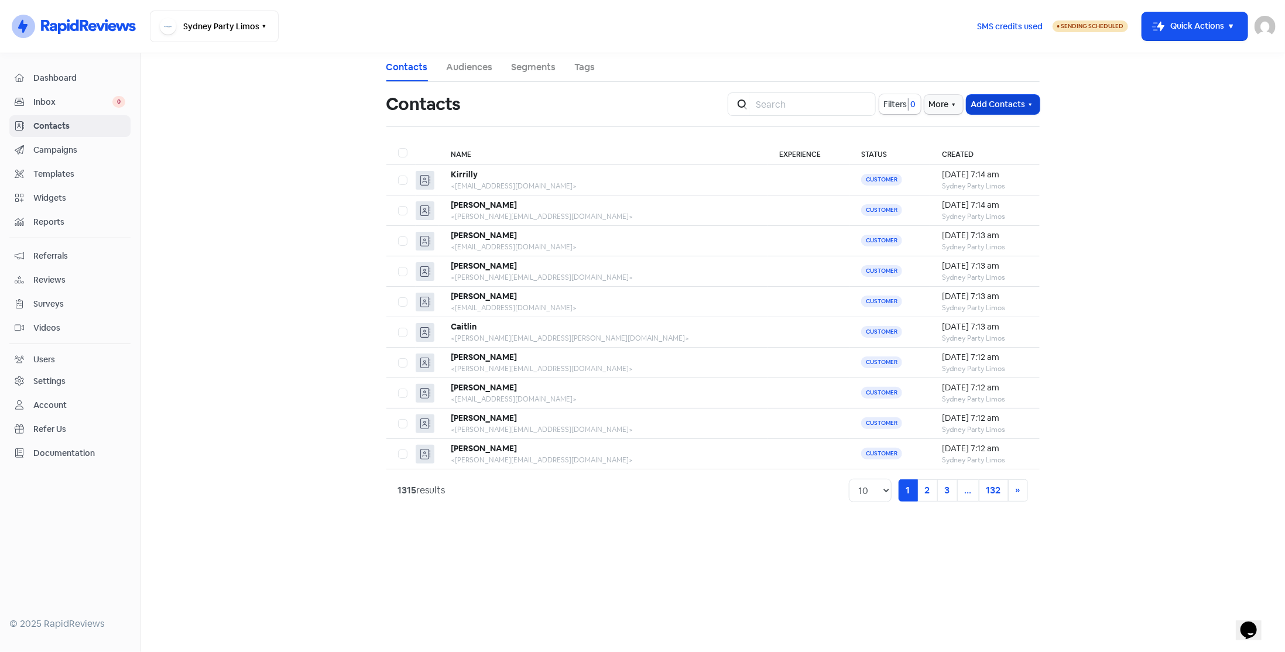
click at [1005, 103] on button "Add Contacts" at bounding box center [1003, 104] width 73 height 19
click at [997, 132] on button "Add a contact" at bounding box center [971, 129] width 136 height 23
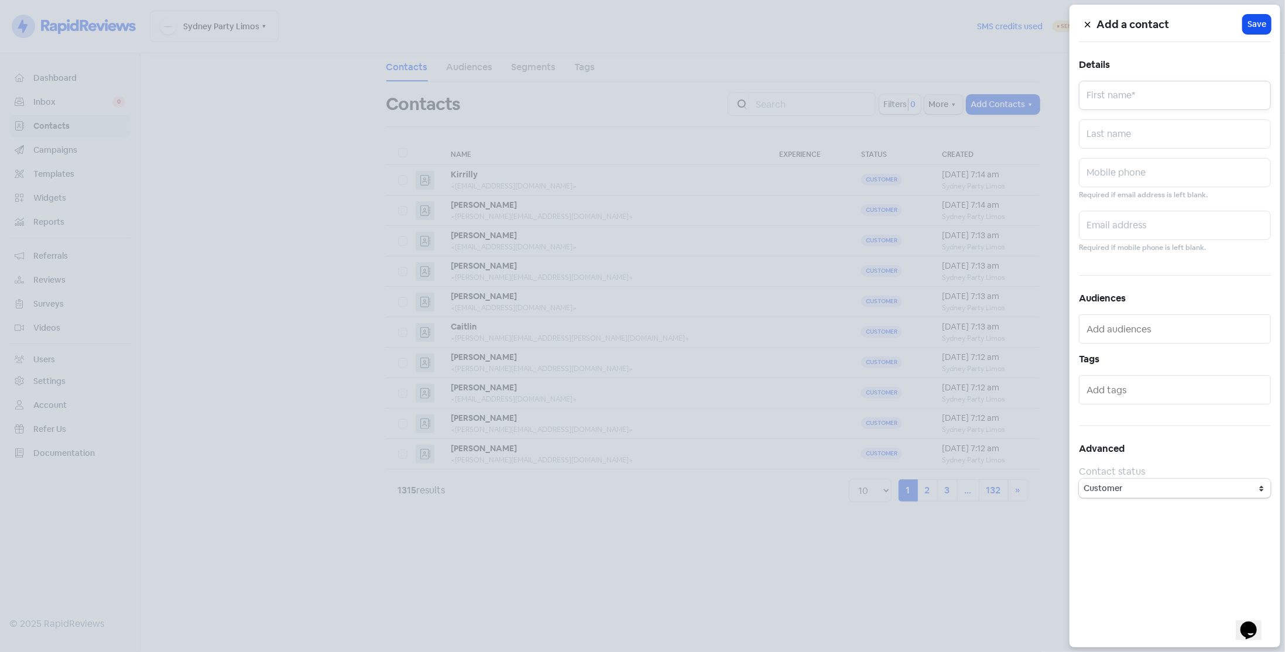
drag, startPoint x: 1081, startPoint y: 91, endPoint x: 1096, endPoint y: 91, distance: 15.2
click at [1081, 91] on input "text" at bounding box center [1175, 95] width 192 height 29
type input "Ciaran"
click at [1129, 231] on input "text" at bounding box center [1175, 225] width 192 height 29
paste input "[EMAIL_ADDRESS][DOMAIN_NAME]"
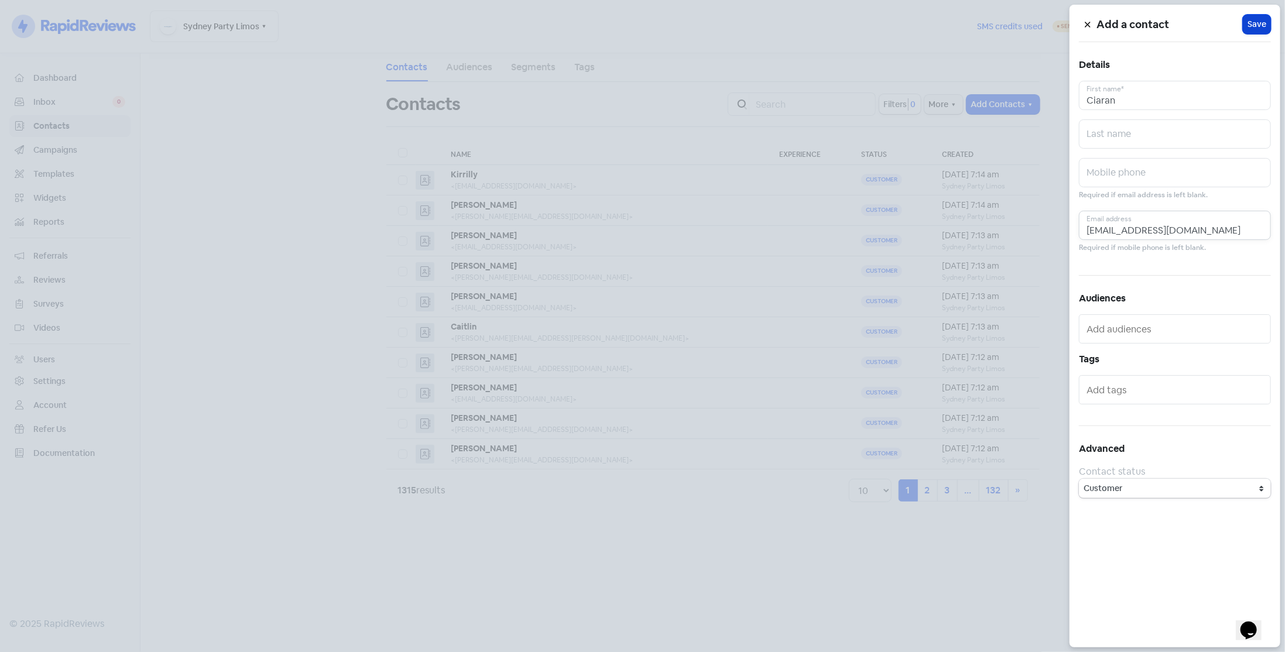
type input "[EMAIL_ADDRESS][DOMAIN_NAME]"
click at [1255, 25] on span "Save" at bounding box center [1257, 24] width 19 height 12
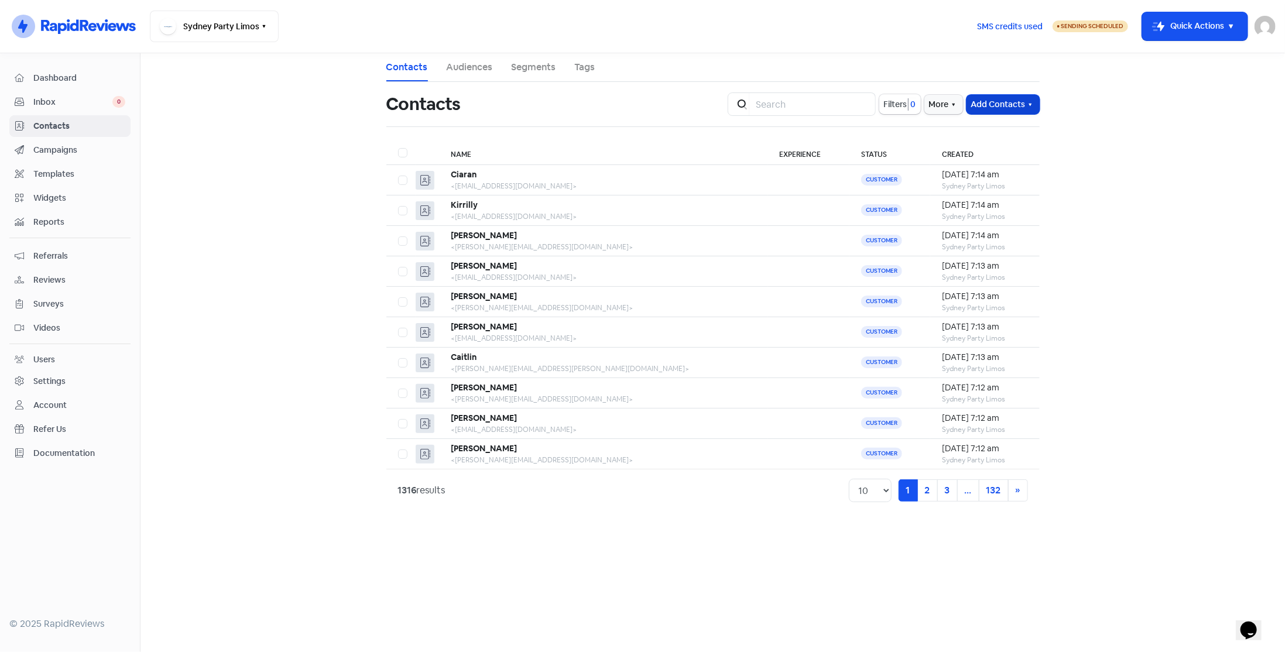
click at [987, 107] on button "Add Contacts" at bounding box center [1003, 104] width 73 height 19
click at [984, 129] on button "Add a contact" at bounding box center [971, 129] width 136 height 23
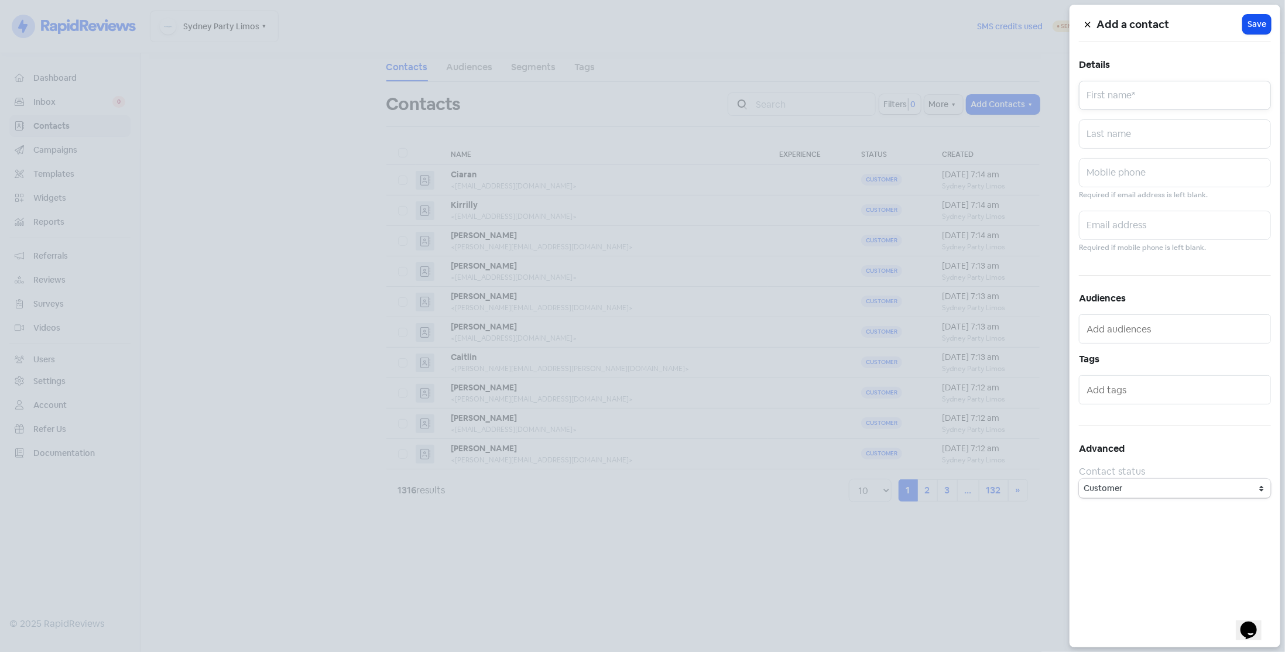
click at [1158, 101] on input "text" at bounding box center [1175, 95] width 192 height 29
type input "[PERSON_NAME]"
click at [1159, 226] on input "text" at bounding box center [1175, 225] width 192 height 29
paste input "[EMAIL_ADDRESS][DOMAIN_NAME]"
type input "[EMAIL_ADDRESS][DOMAIN_NAME]"
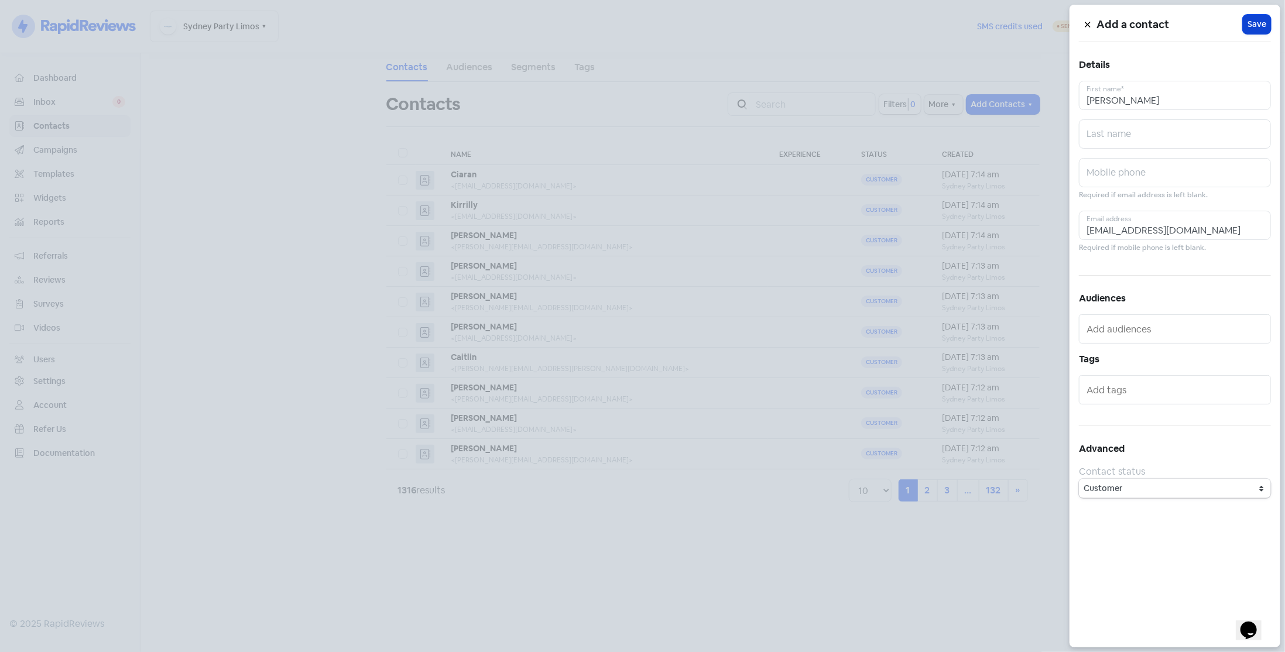
click at [1255, 23] on span "Save" at bounding box center [1257, 24] width 19 height 12
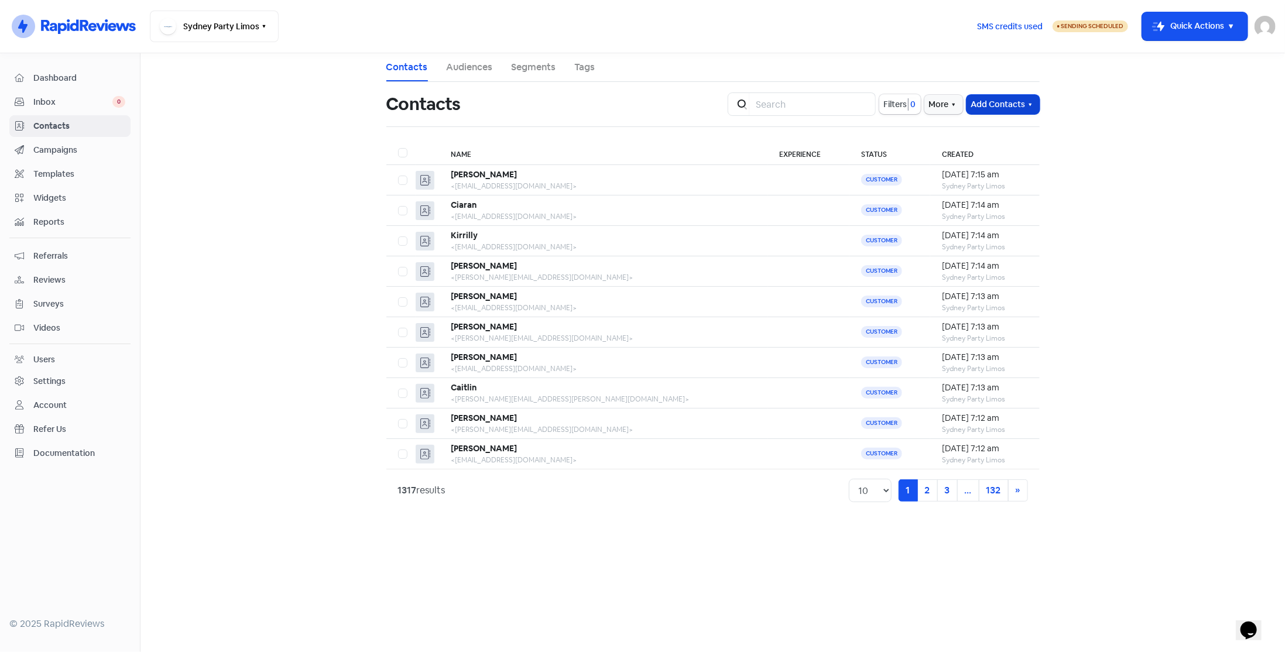
click at [1016, 106] on button "Add Contacts" at bounding box center [1003, 104] width 73 height 19
click at [999, 129] on button "Add a contact" at bounding box center [971, 129] width 136 height 23
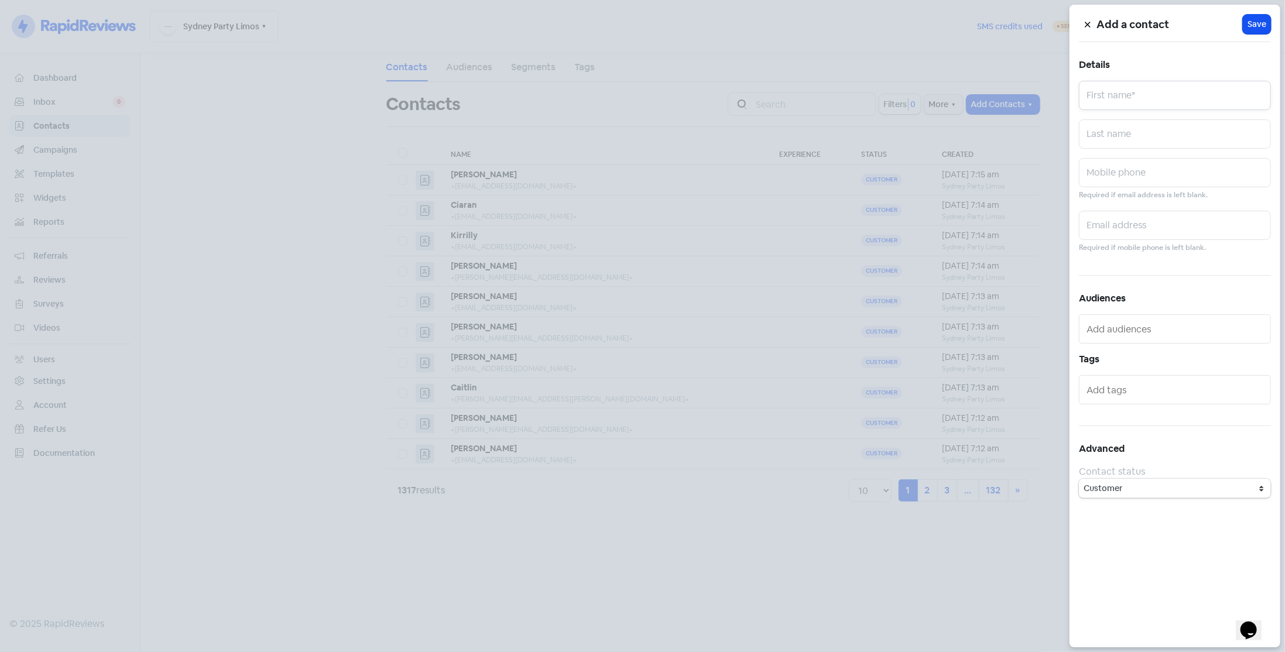
click at [1096, 98] on input "text" at bounding box center [1175, 95] width 192 height 29
type input "Jo"
click at [1132, 229] on input "text" at bounding box center [1175, 225] width 192 height 29
paste input "[EMAIL_ADDRESS][DOMAIN_NAME]"
type input "[EMAIL_ADDRESS][DOMAIN_NAME]"
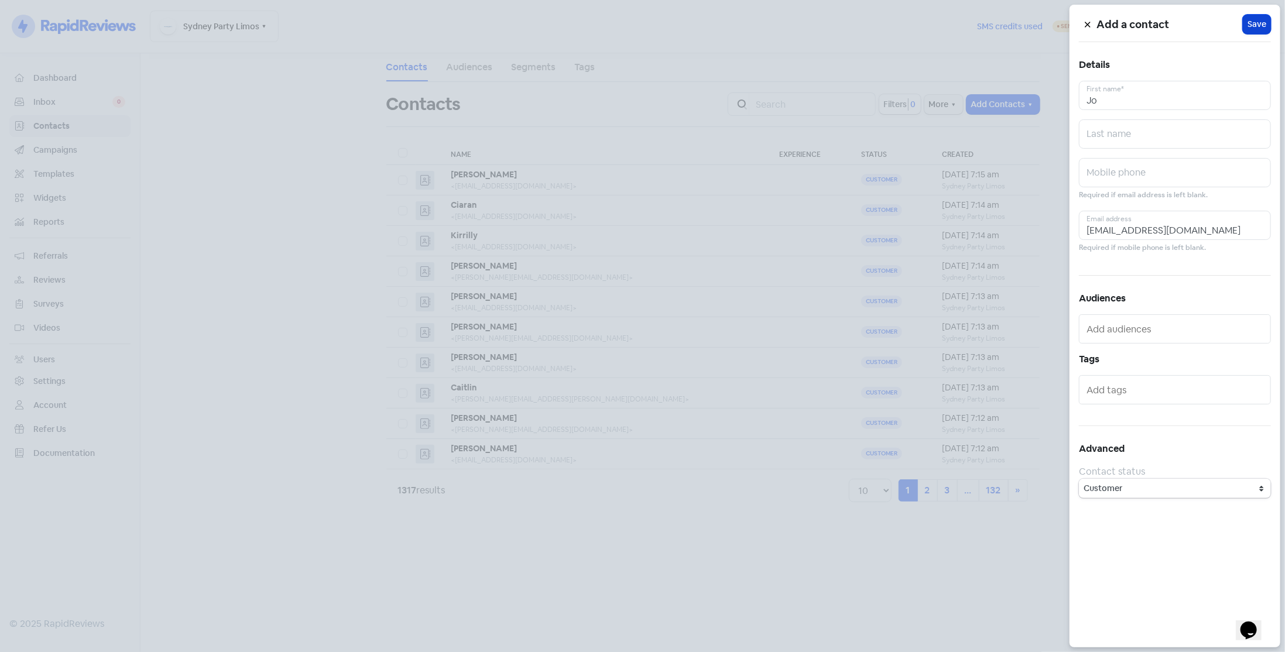
drag, startPoint x: 1252, startPoint y: 35, endPoint x: 1256, endPoint y: 28, distance: 8.6
click at [1253, 34] on div "Add a contact Icon For Loading Save Details [PERSON_NAME] First name* Last name…" at bounding box center [1175, 326] width 211 height 643
click at [1256, 26] on span "Save" at bounding box center [1257, 24] width 19 height 12
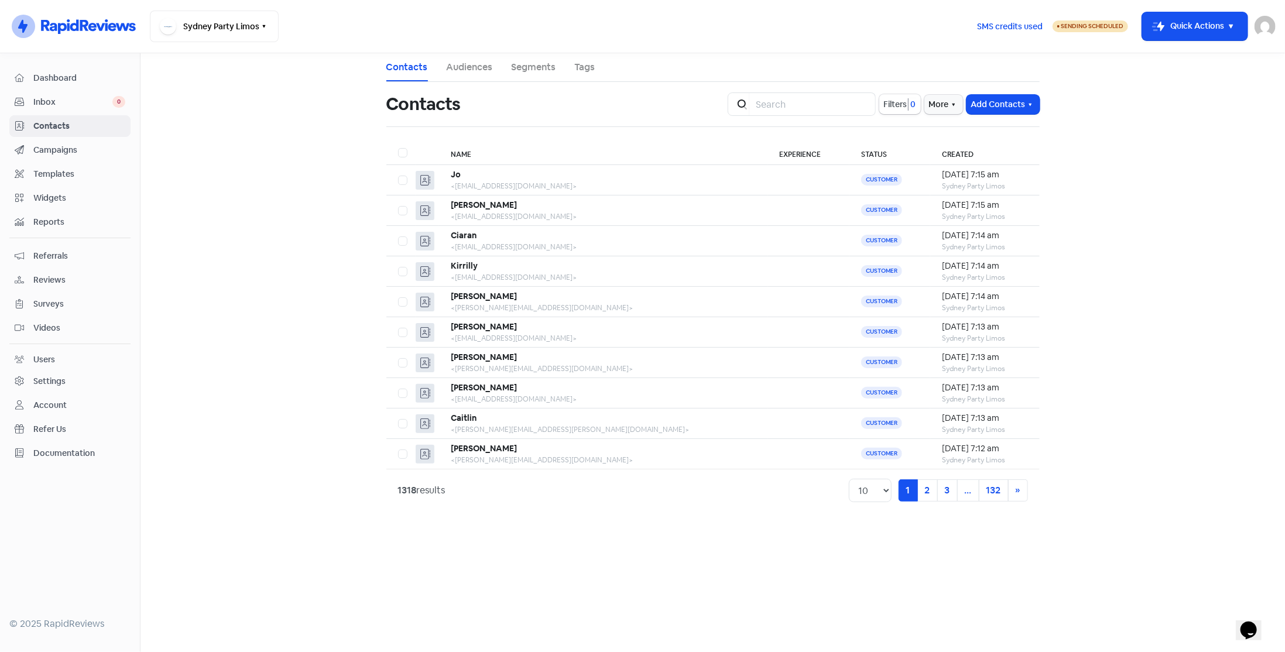
click at [70, 82] on span "Dashboard" at bounding box center [79, 78] width 92 height 12
